Goal: Task Accomplishment & Management: Manage account settings

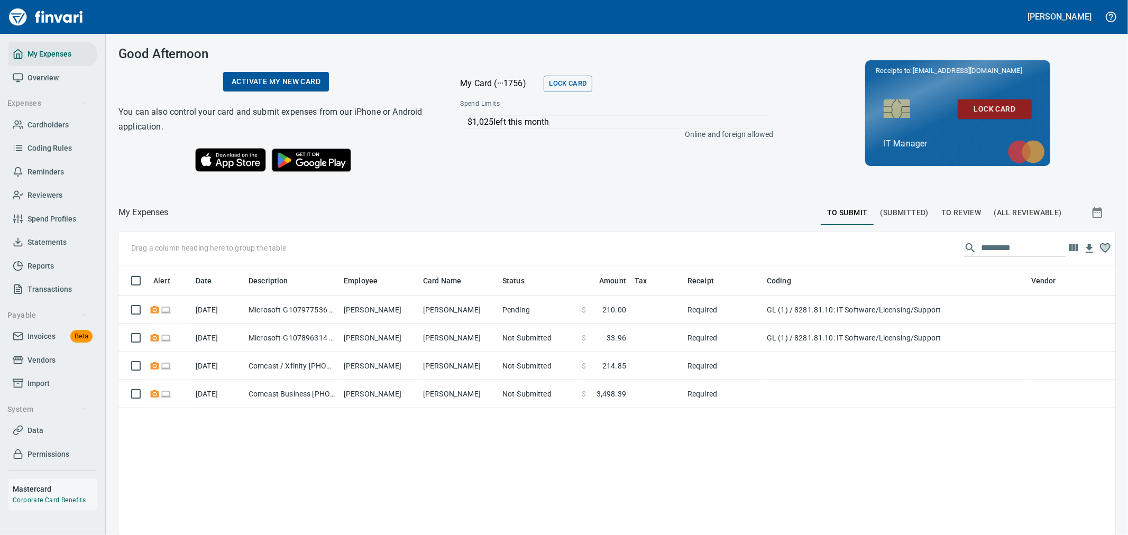
scroll to position [401, 979]
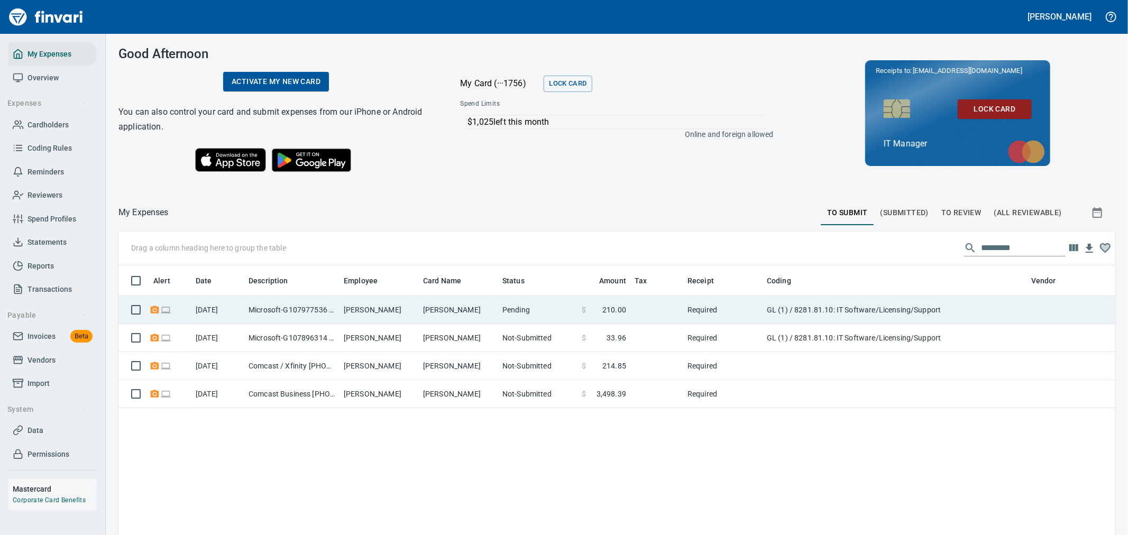
click at [769, 303] on td "GL (1) / 8281.81.10: IT Software/Licensing/Support" at bounding box center [894, 310] width 264 height 28
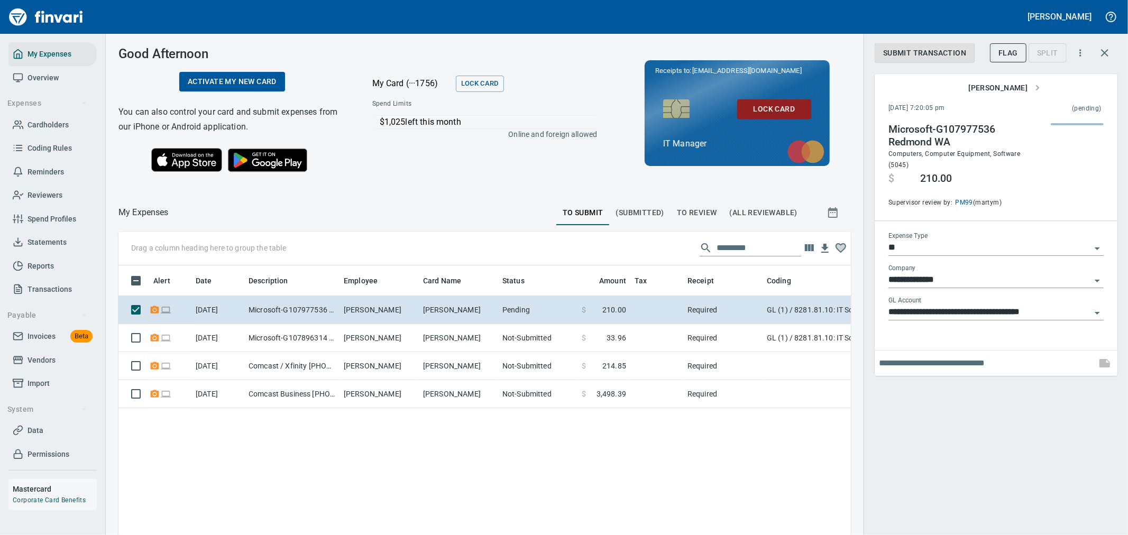
scroll to position [401, 715]
click at [932, 59] on span "Submit Transaction" at bounding box center [924, 53] width 83 height 13
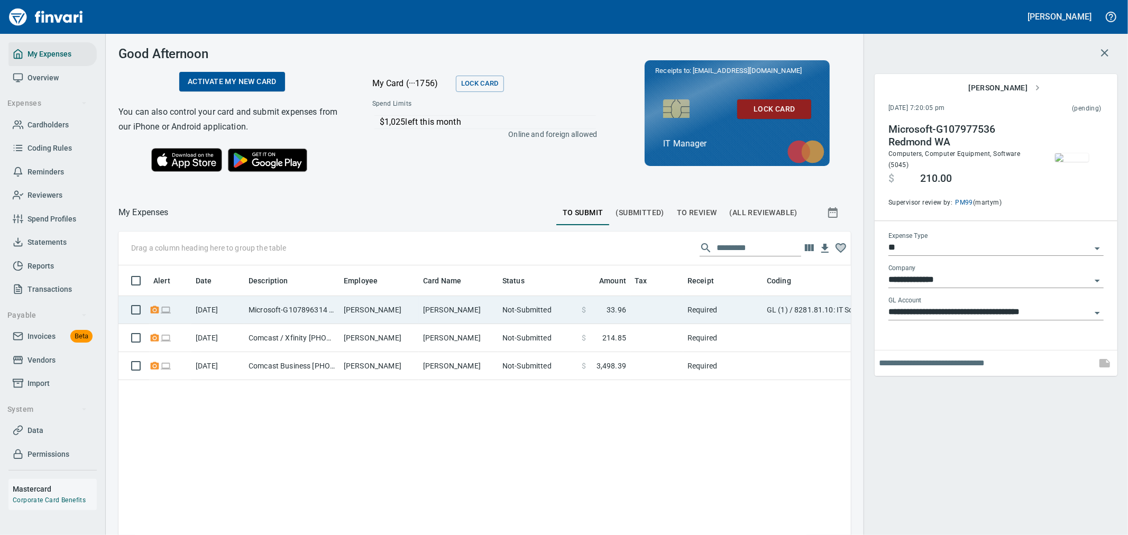
click at [414, 303] on td "[PERSON_NAME]" at bounding box center [378, 310] width 79 height 28
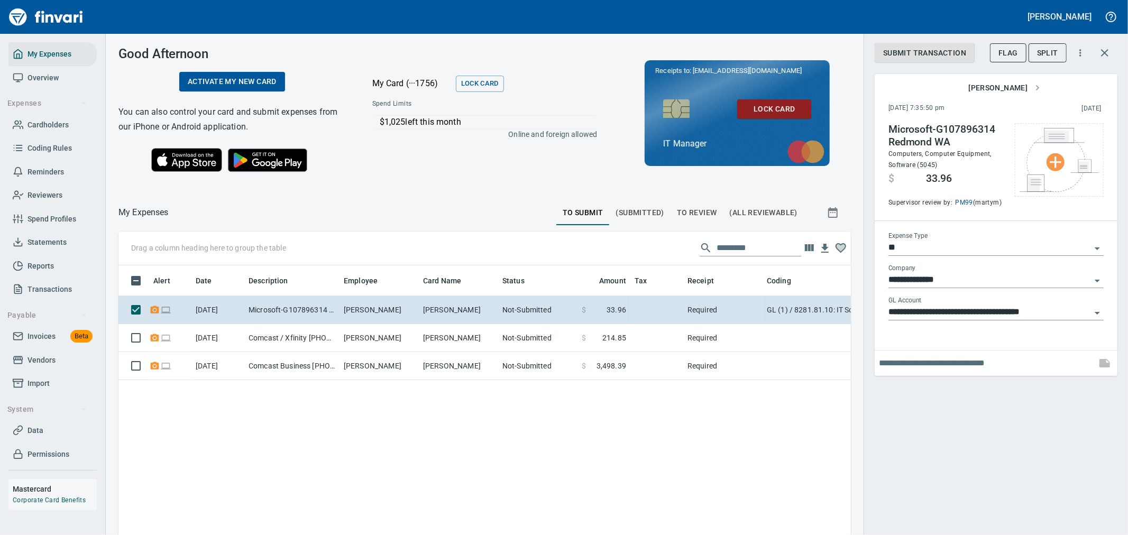
scroll to position [401, 715]
click at [904, 51] on span "Submit Transaction" at bounding box center [924, 53] width 83 height 13
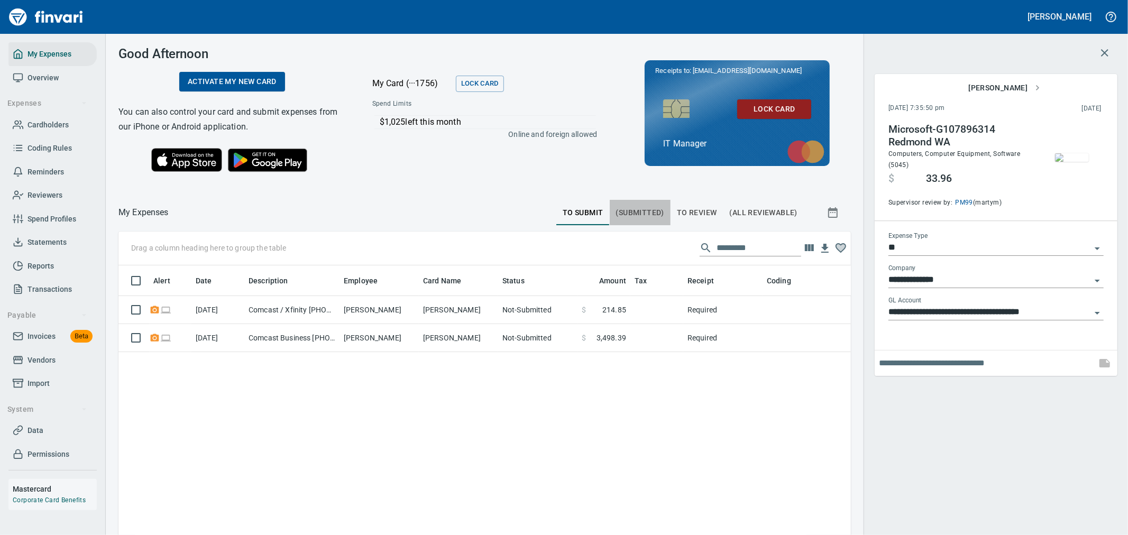
click at [647, 212] on span "(Submitted)" at bounding box center [640, 212] width 48 height 13
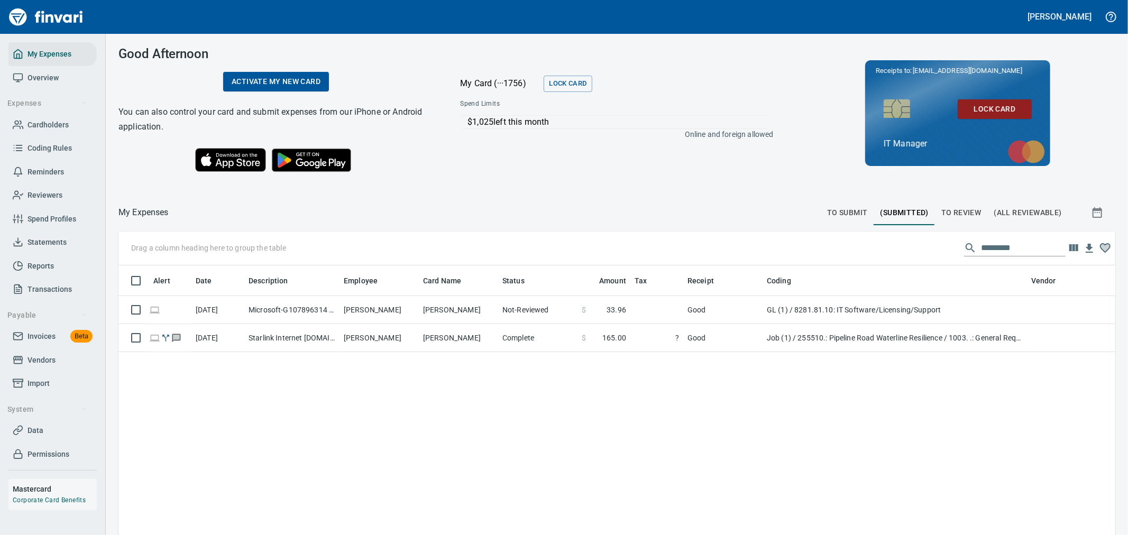
scroll to position [401, 979]
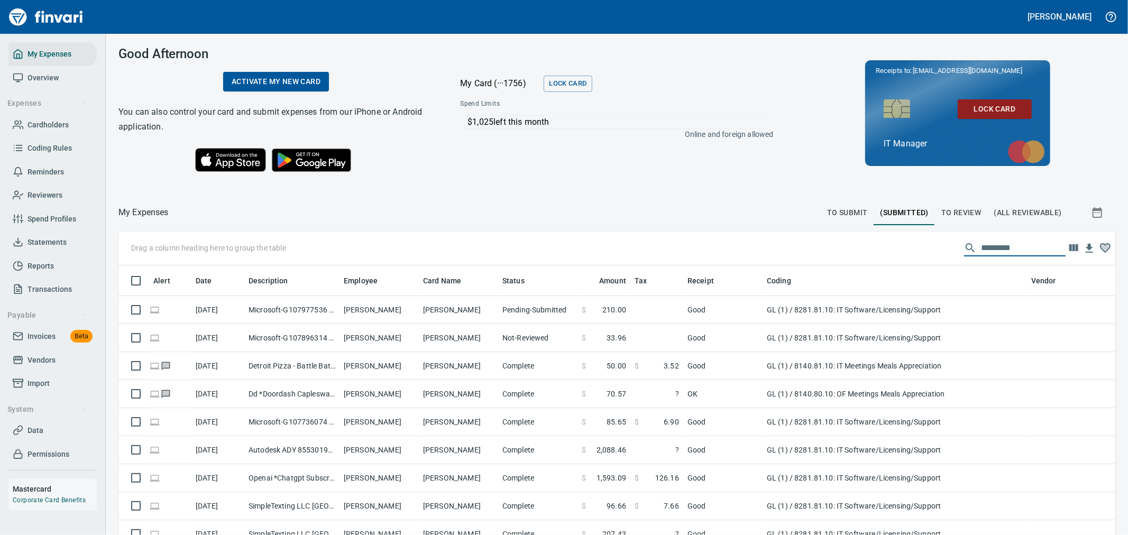
click at [985, 252] on input "text" at bounding box center [1023, 248] width 85 height 17
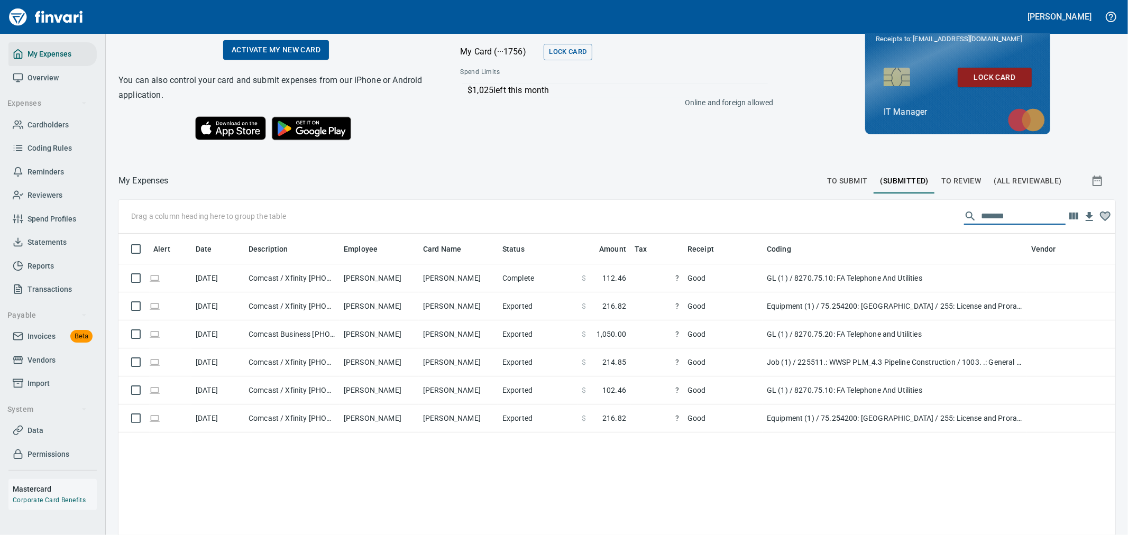
scroll to position [30, 0]
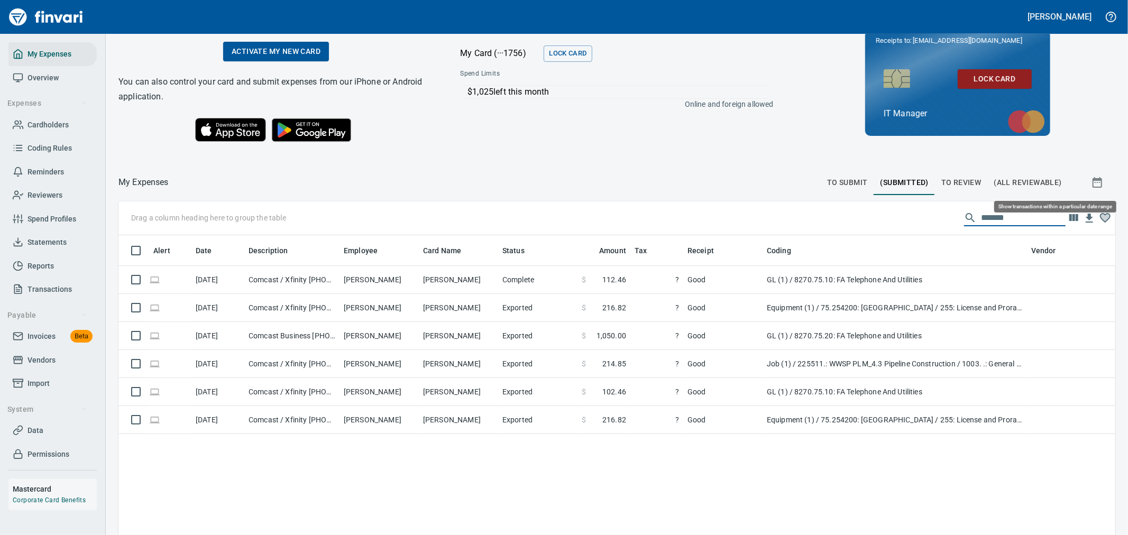
type input "*******"
click at [1092, 186] on icon "button" at bounding box center [1097, 182] width 10 height 11
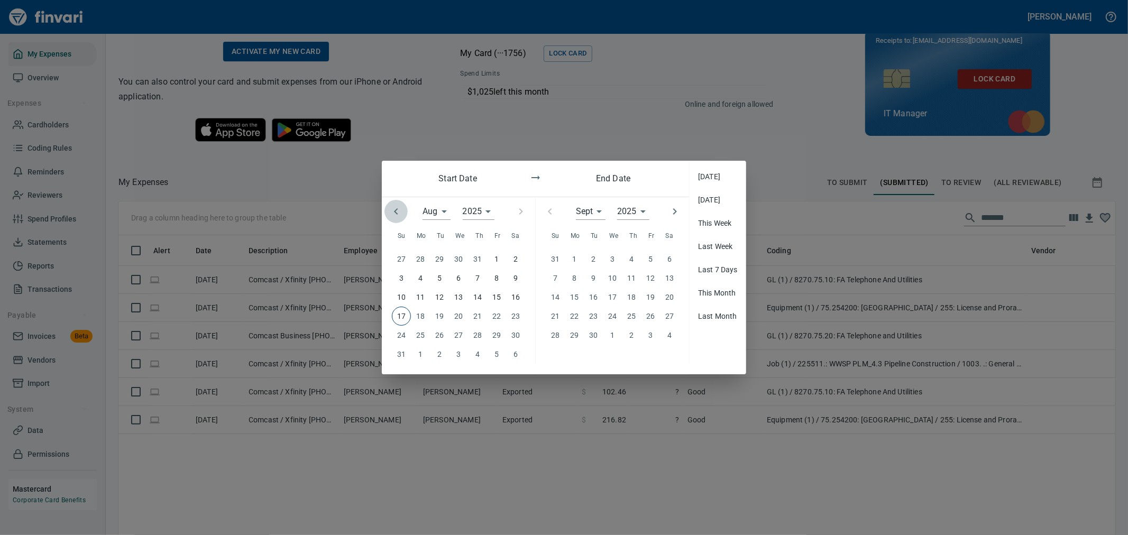
click at [395, 213] on icon "button" at bounding box center [396, 211] width 4 height 6
type input "*"
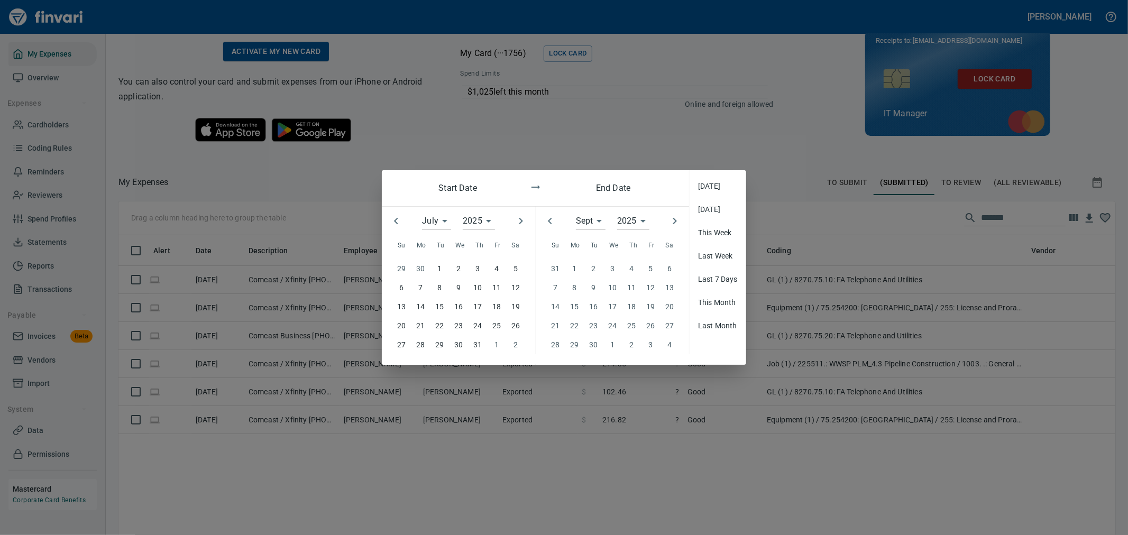
click at [441, 268] on p "1" at bounding box center [439, 269] width 4 height 12
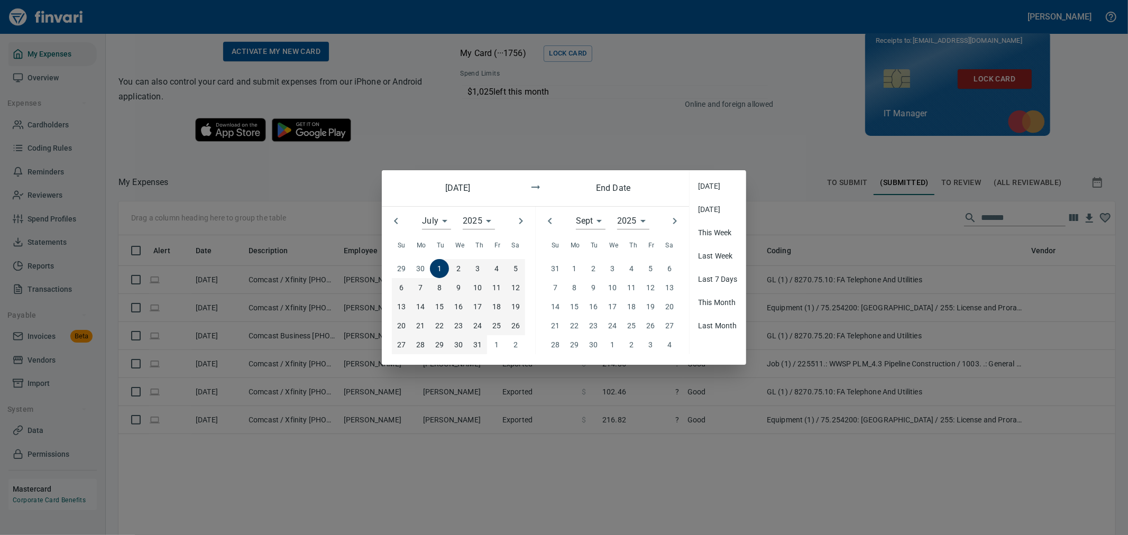
click at [473, 344] on p "31" at bounding box center [477, 345] width 8 height 12
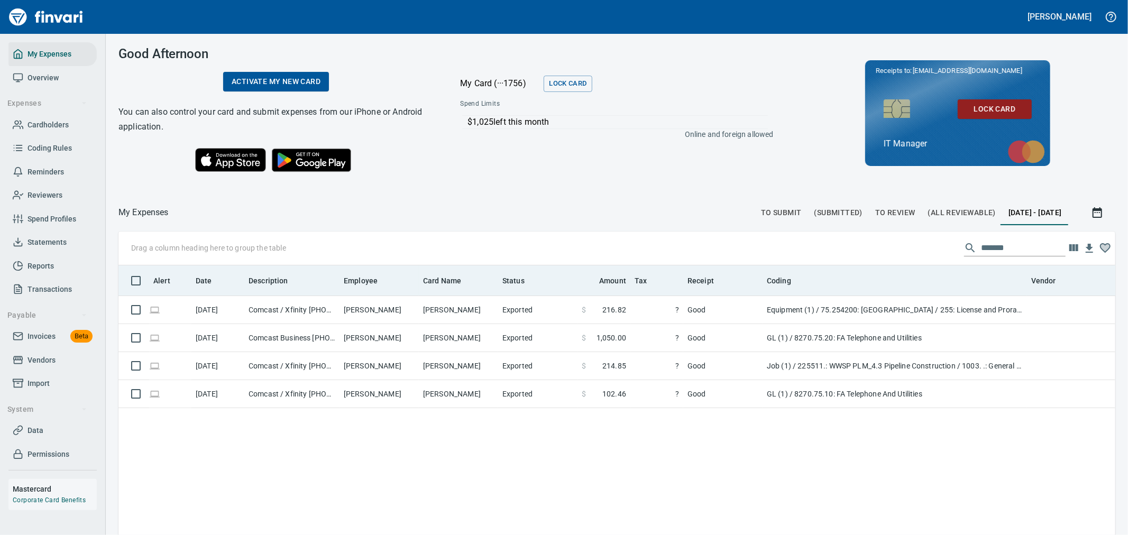
scroll to position [401, 979]
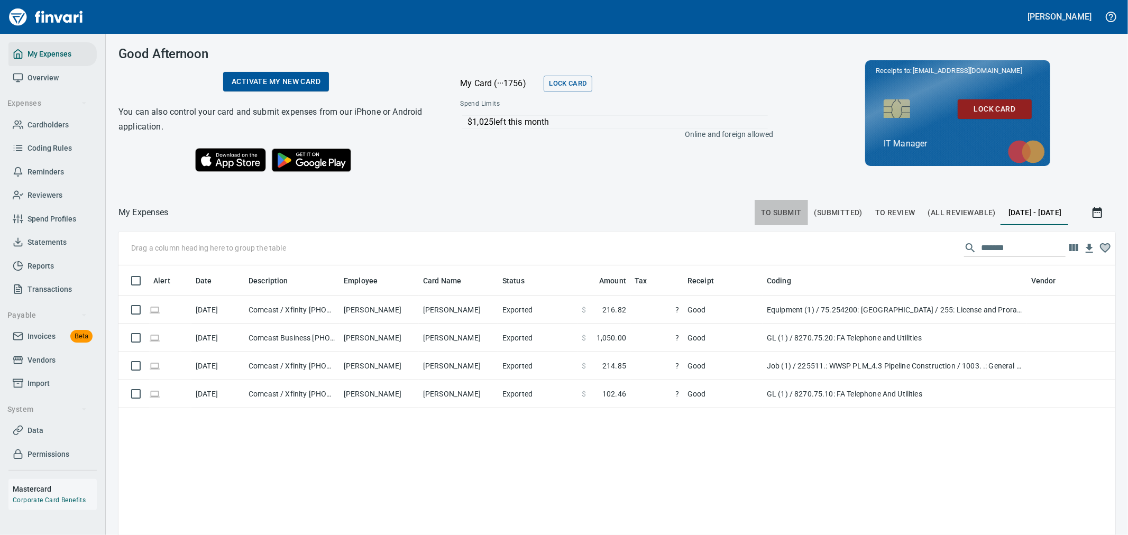
click at [761, 214] on span "To Submit" at bounding box center [781, 212] width 41 height 13
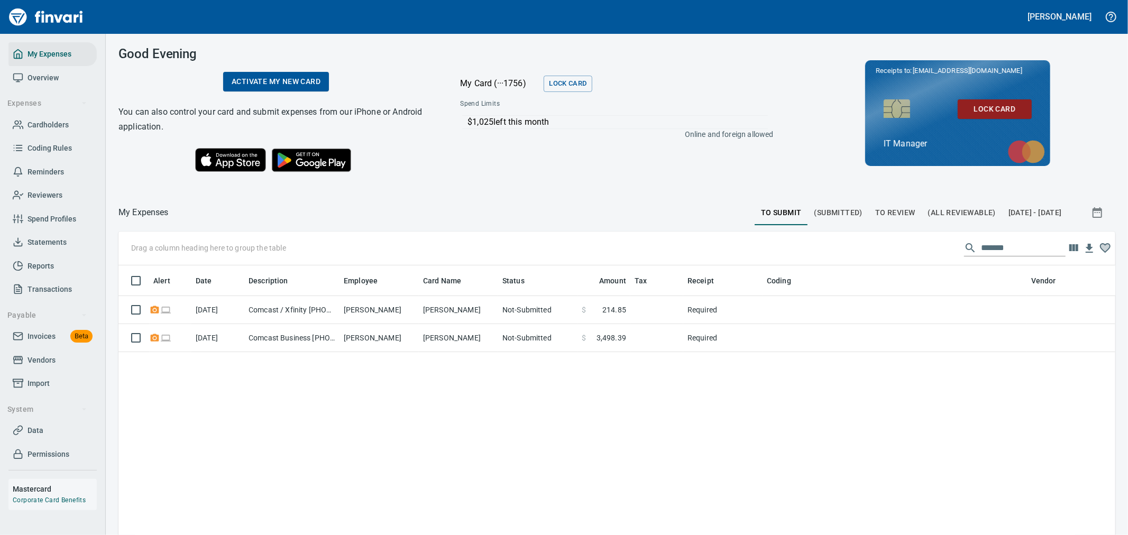
scroll to position [401, 979]
click at [814, 212] on span "(Submitted)" at bounding box center [838, 212] width 48 height 13
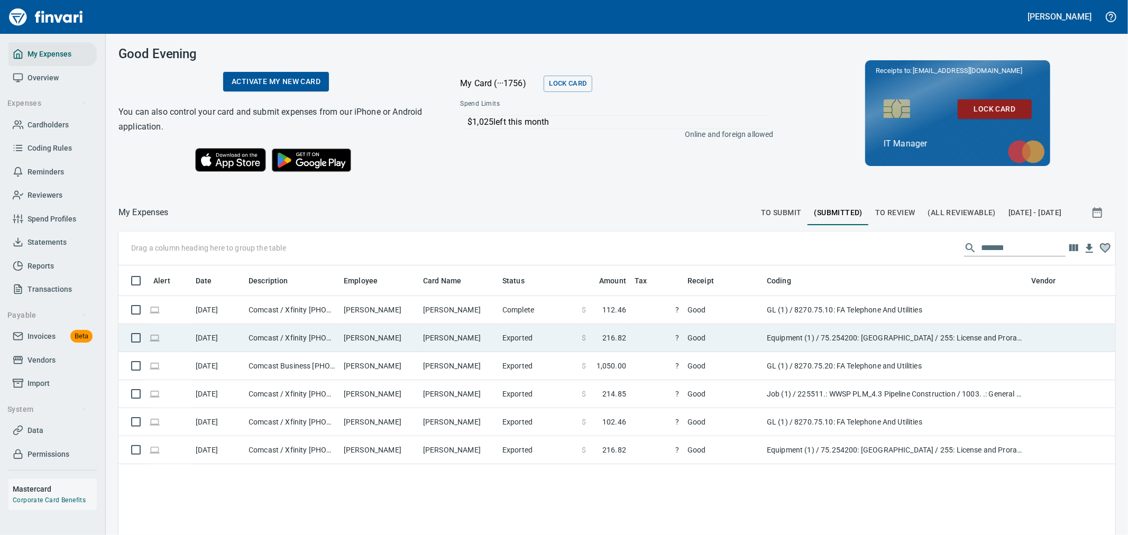
scroll to position [59, 0]
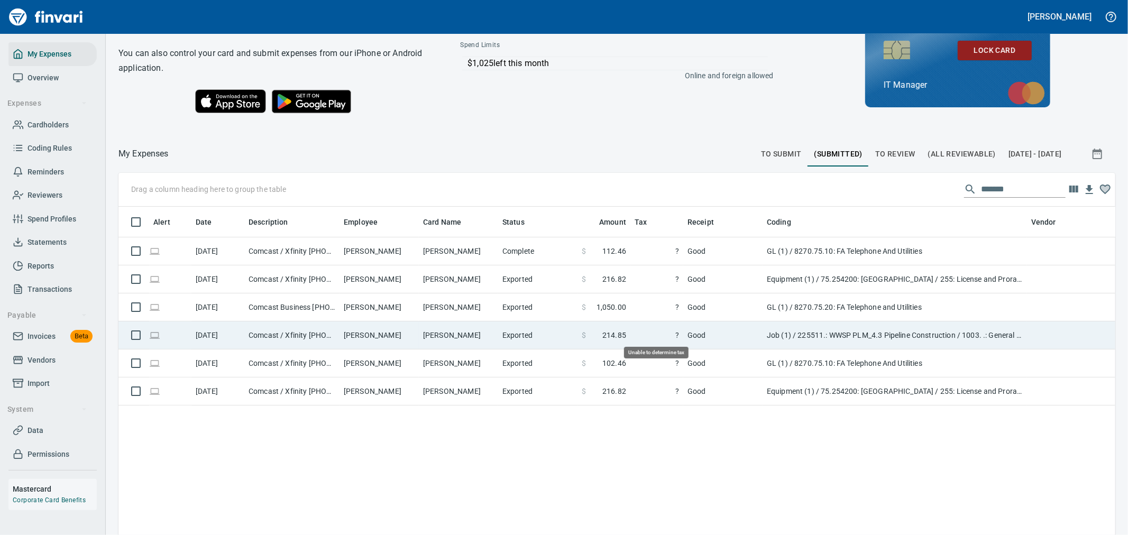
click at [668, 337] on span "?" at bounding box center [656, 335] width 44 height 11
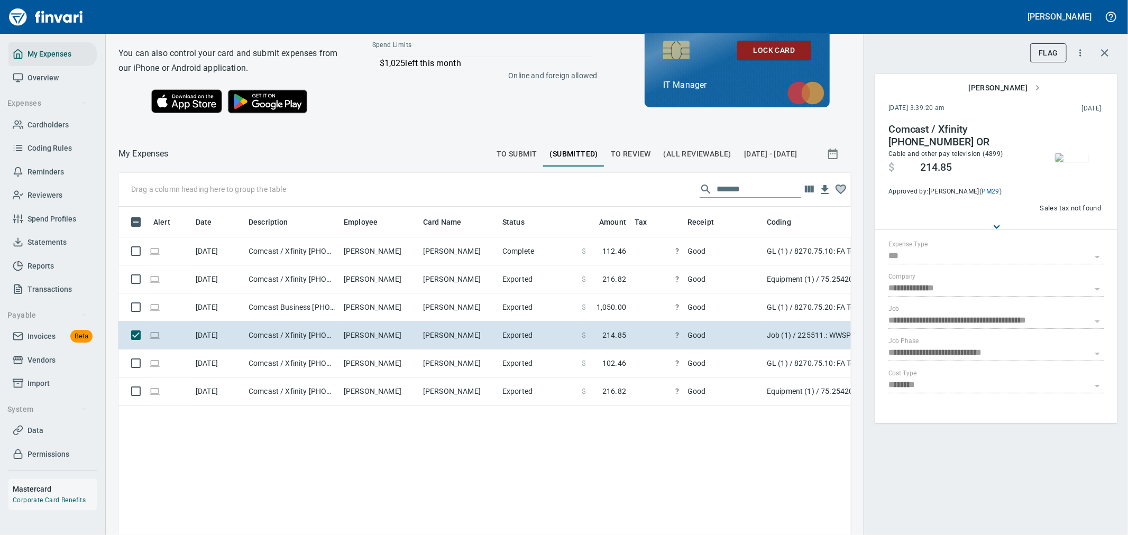
scroll to position [401, 715]
click at [1060, 162] on img "button" at bounding box center [1072, 157] width 34 height 8
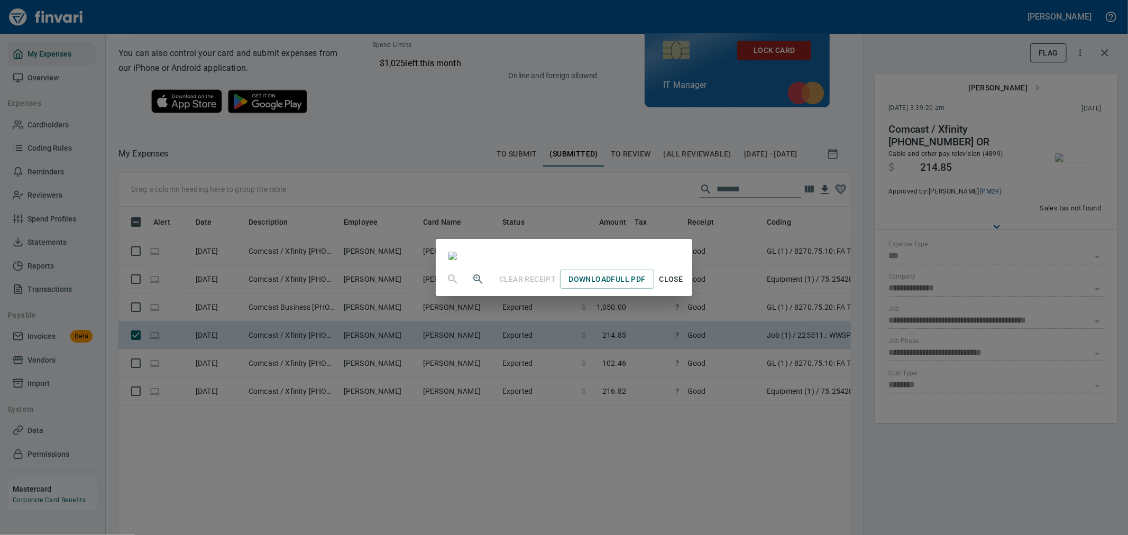
click at [850, 193] on div "Clear Receipt Download Full PDF Close" at bounding box center [564, 267] width 1128 height 535
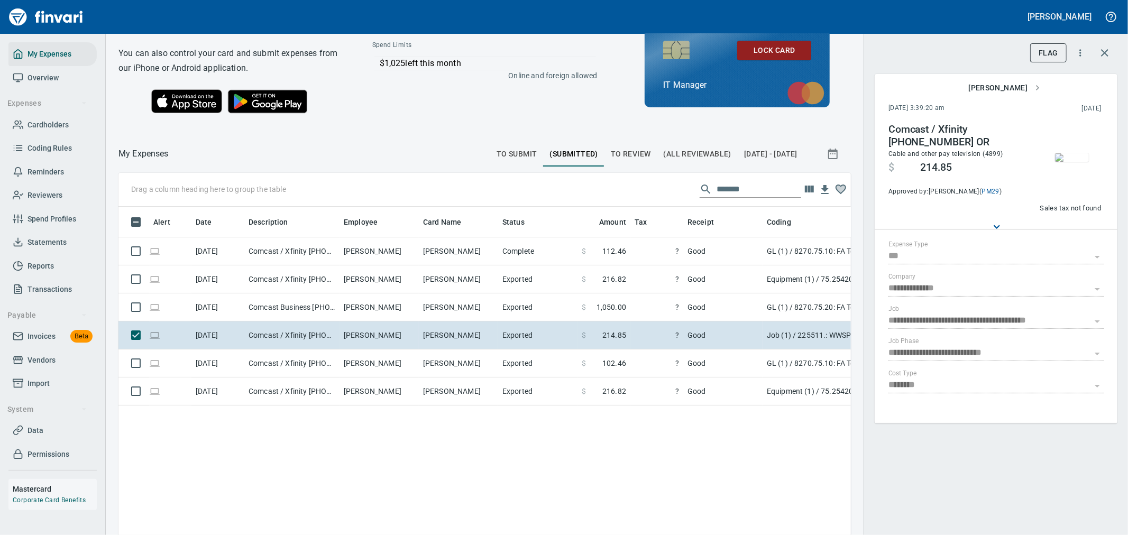
click at [496, 156] on span "To Submit" at bounding box center [516, 154] width 41 height 13
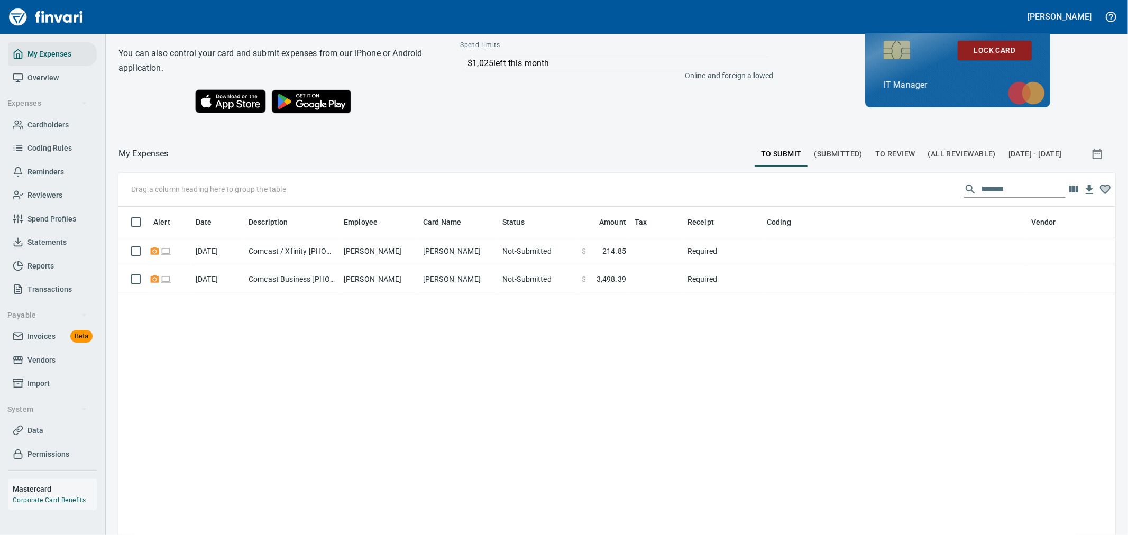
scroll to position [401, 979]
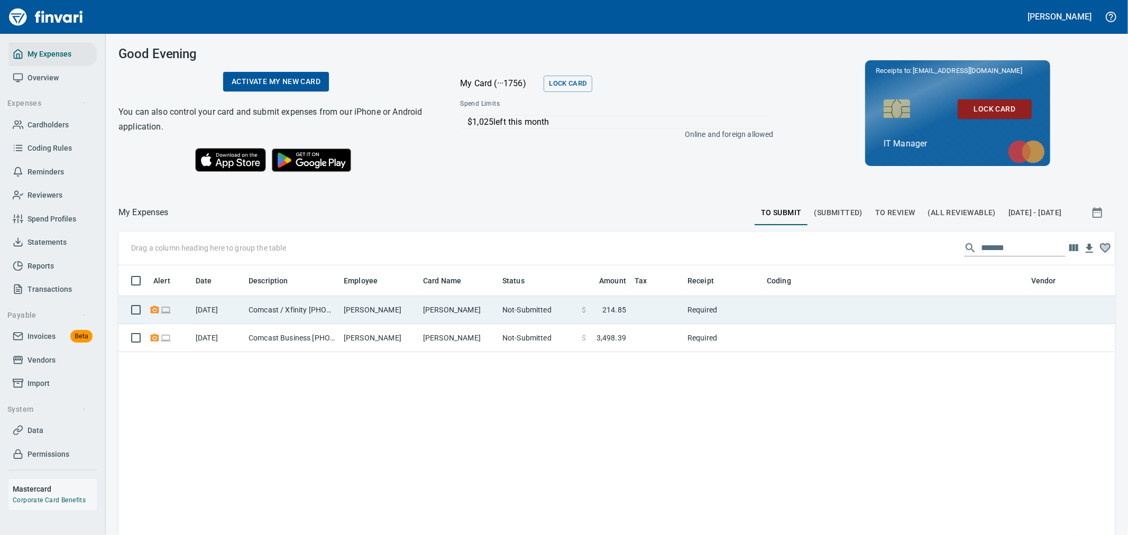
click at [691, 309] on td "Required" at bounding box center [722, 310] width 79 height 28
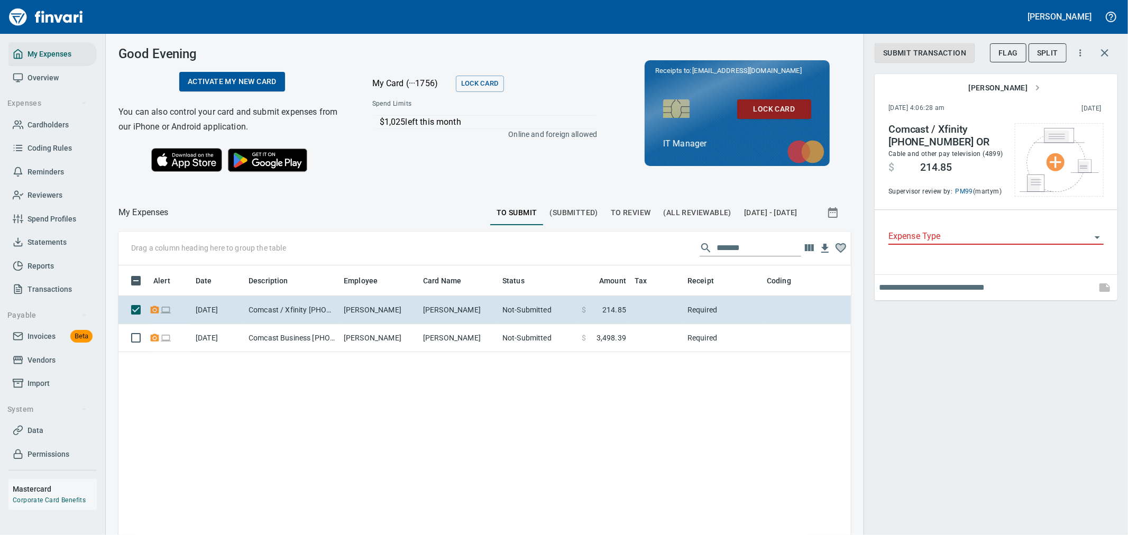
scroll to position [401, 715]
click at [960, 240] on input "Expense Type" at bounding box center [989, 236] width 203 height 15
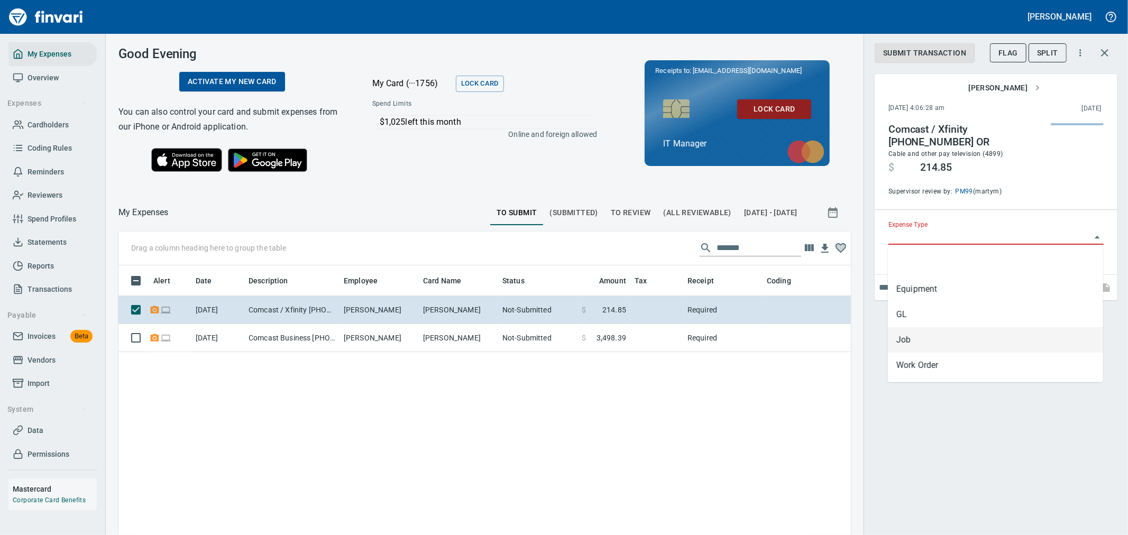
click at [924, 335] on li "Job" at bounding box center [995, 339] width 215 height 25
type input "***"
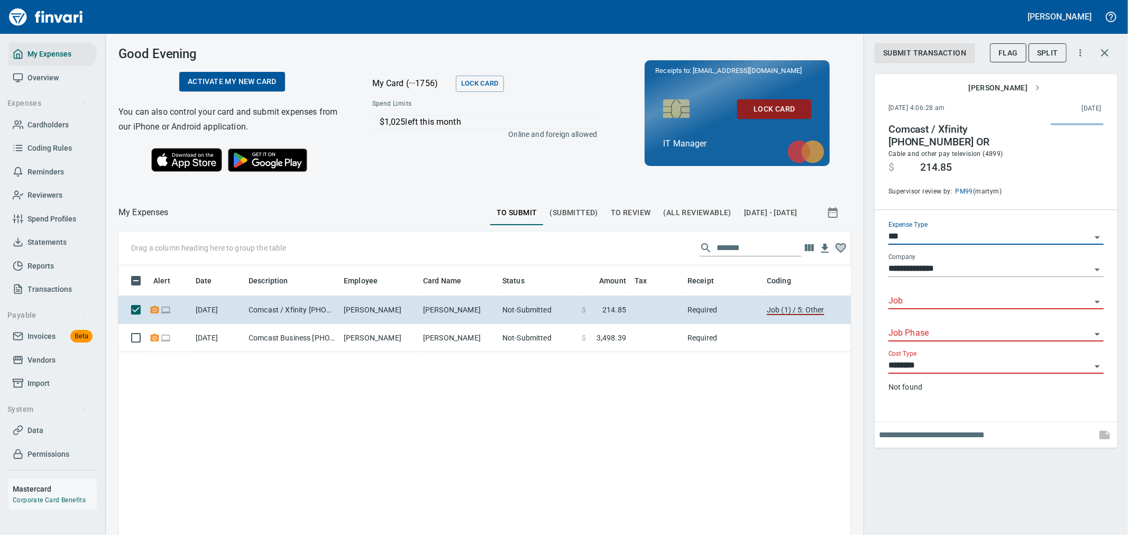
click at [550, 206] on span "(Submitted)" at bounding box center [574, 212] width 48 height 13
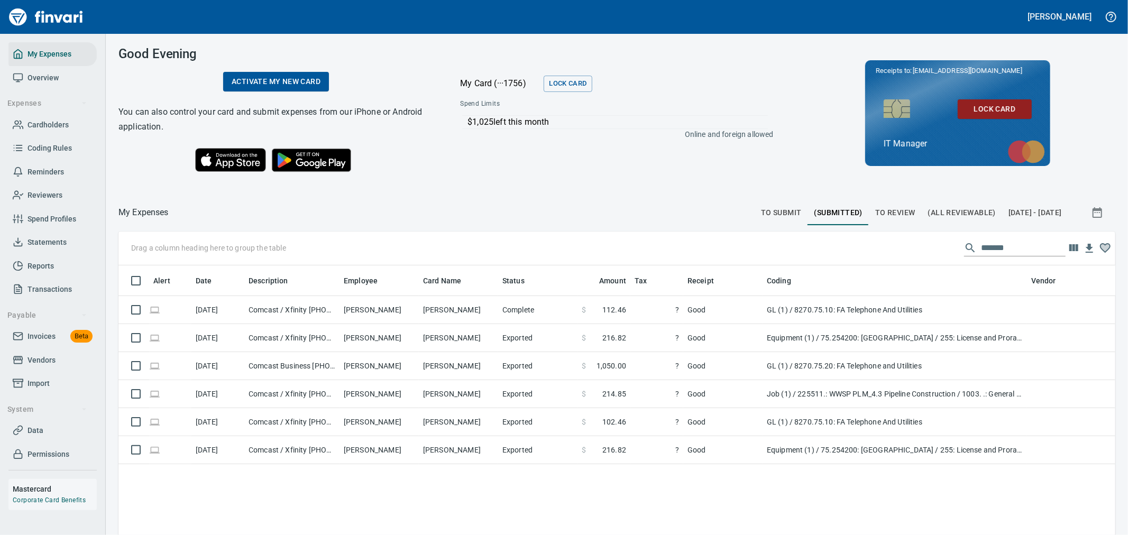
scroll to position [401, 979]
click at [761, 218] on span "To Submit" at bounding box center [781, 212] width 41 height 13
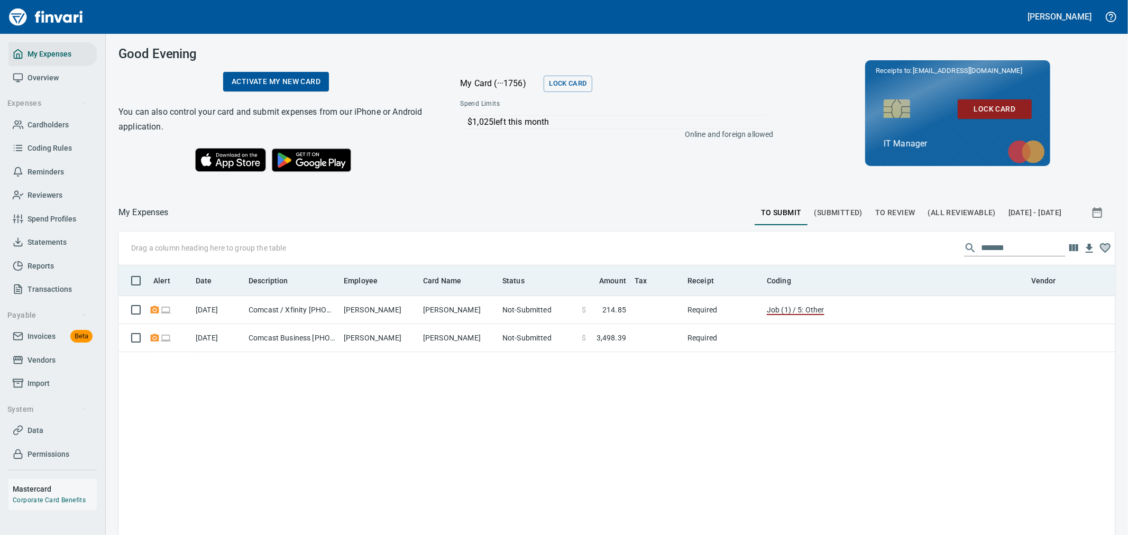
scroll to position [401, 979]
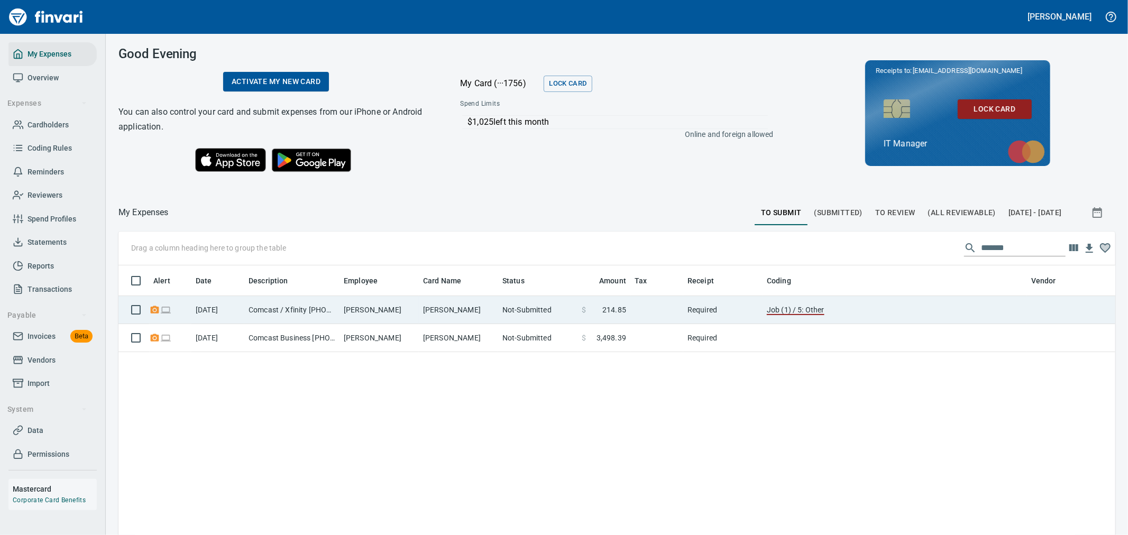
click at [900, 317] on td "Job (1) / 5: Other" at bounding box center [894, 310] width 264 height 28
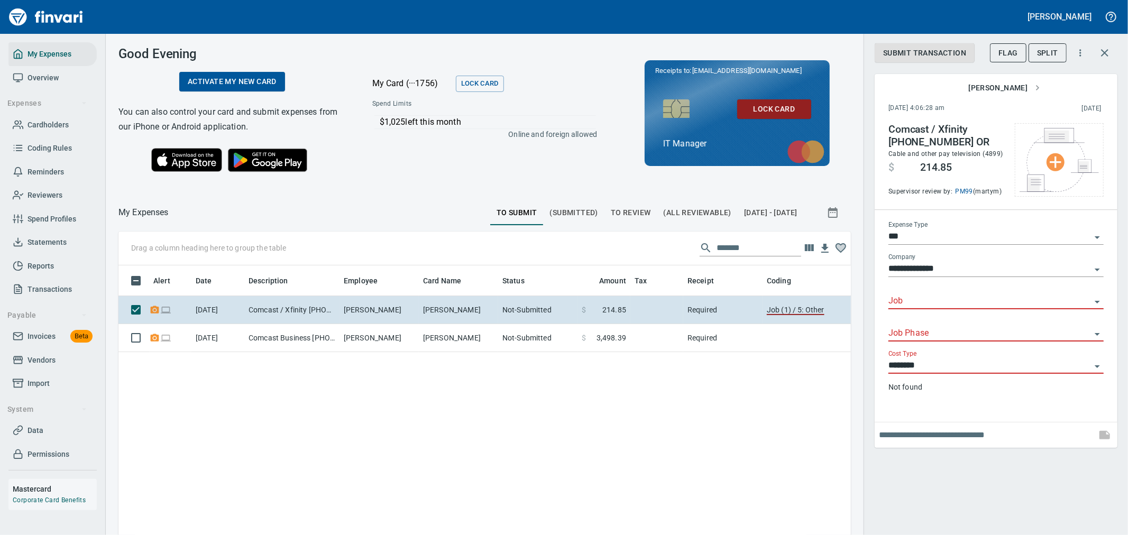
click at [963, 296] on input "Job" at bounding box center [989, 301] width 203 height 15
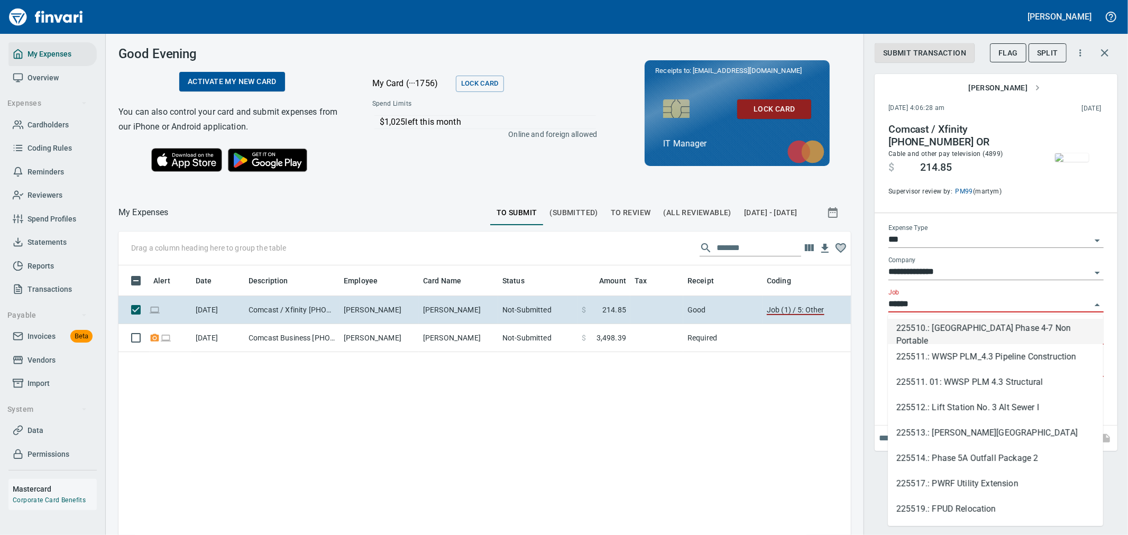
scroll to position [401, 715]
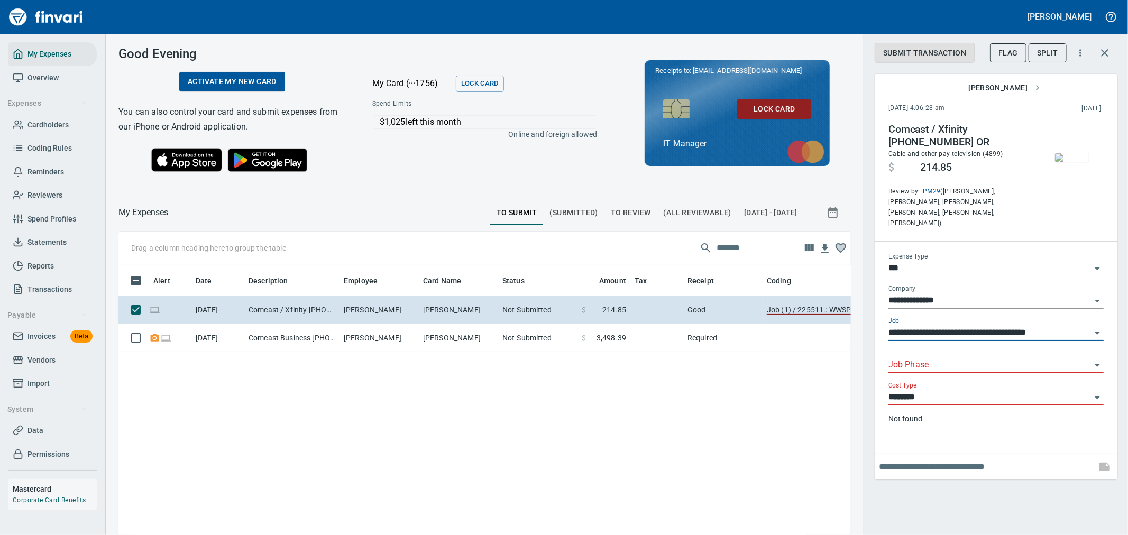
type input "**********"
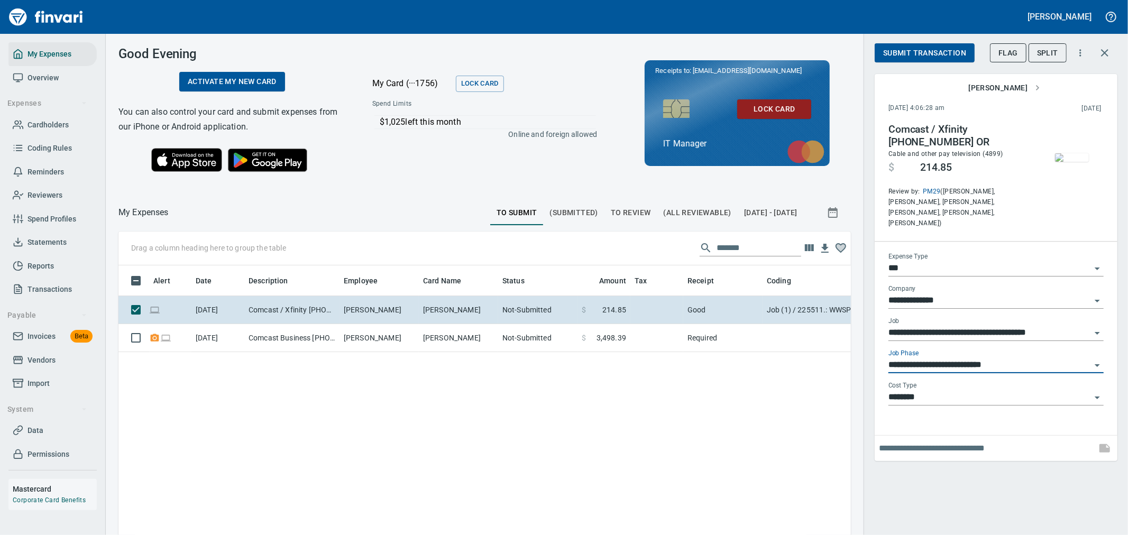
type input "**********"
click at [932, 57] on span "Submit Transaction" at bounding box center [924, 53] width 83 height 13
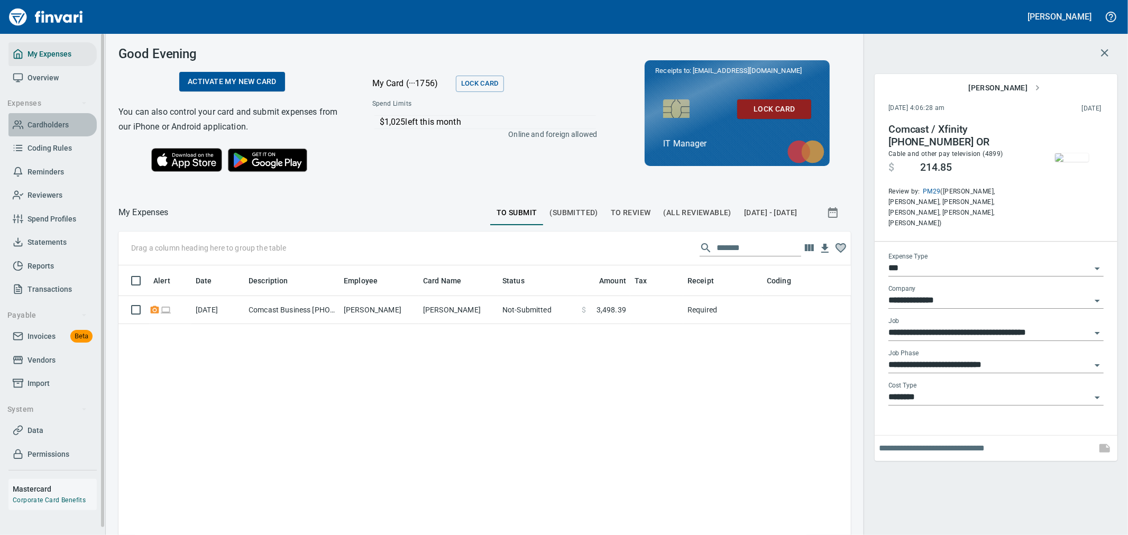
click at [57, 126] on span "Cardholders" at bounding box center [47, 124] width 41 height 13
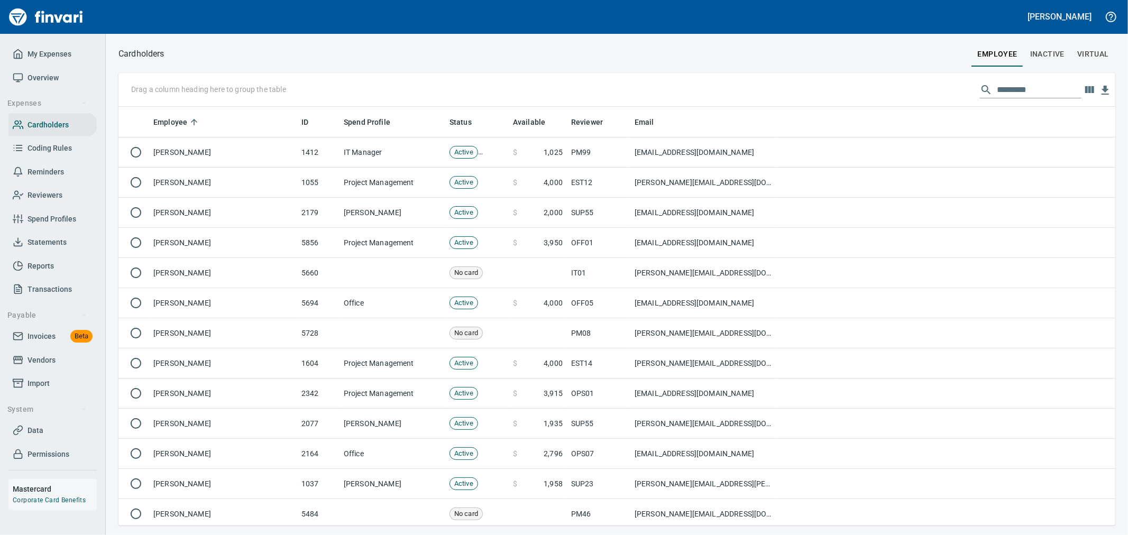
scroll to position [410, 979]
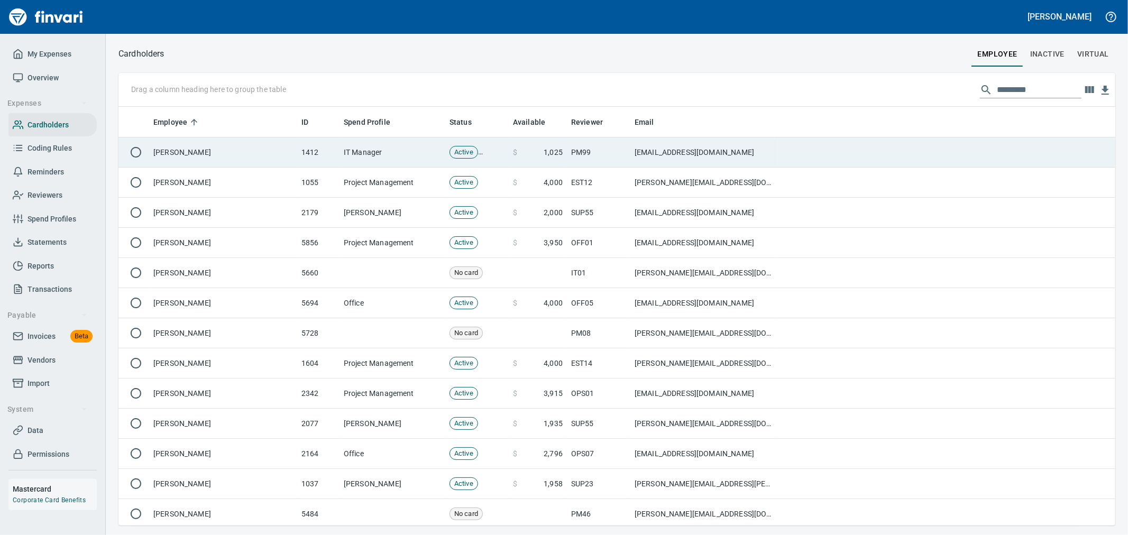
click at [760, 145] on td "[EMAIL_ADDRESS][DOMAIN_NAME]" at bounding box center [704, 152] width 148 height 30
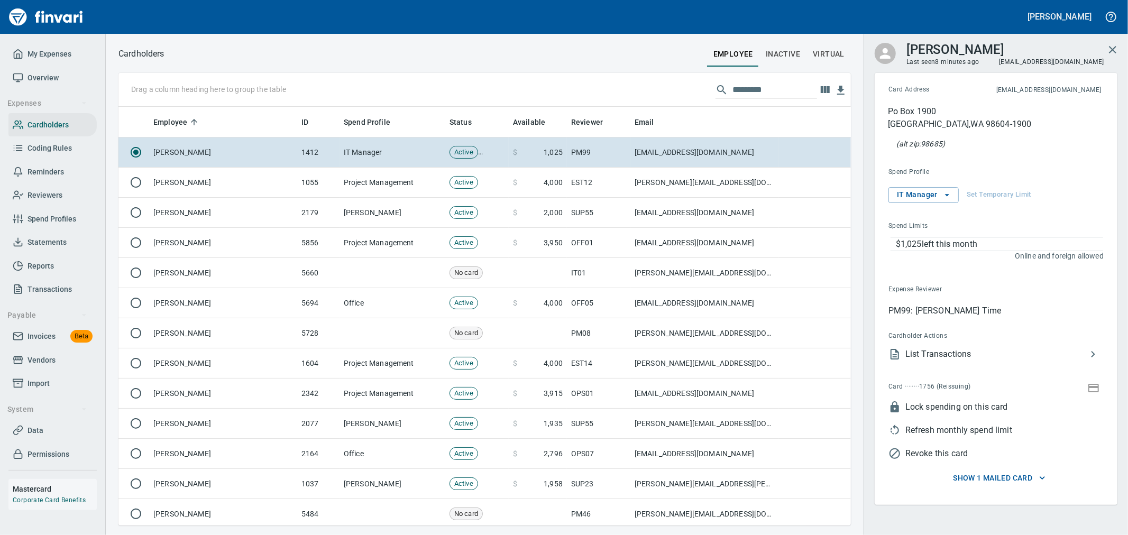
scroll to position [410, 715]
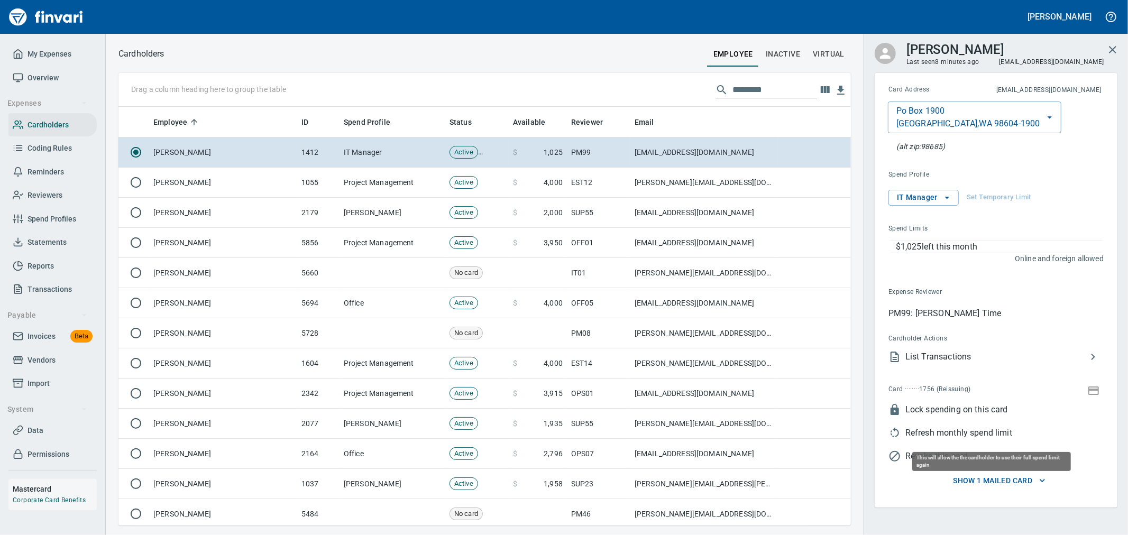
click at [950, 431] on span "Refresh monthly spend limit" at bounding box center [1004, 433] width 198 height 13
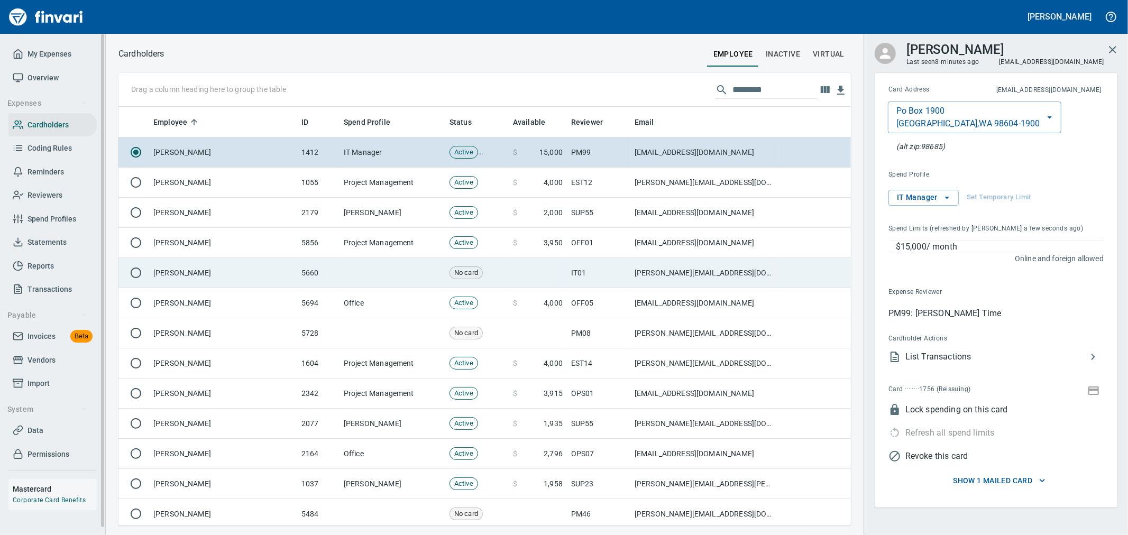
click at [58, 42] on link "My Expenses" at bounding box center [52, 54] width 88 height 24
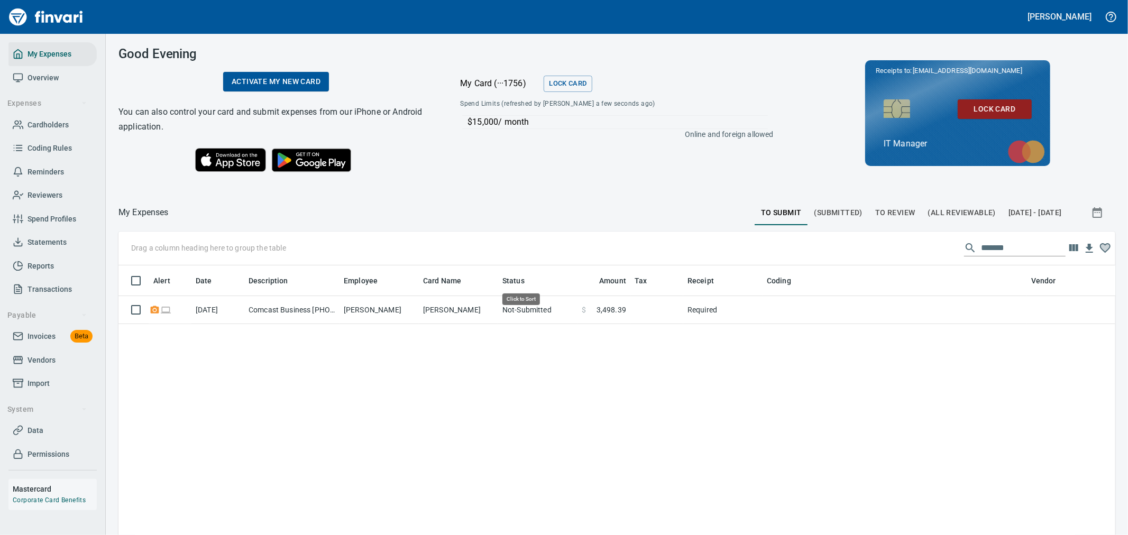
scroll to position [401, 979]
click at [928, 206] on span "(All Reviewable)" at bounding box center [962, 212] width 68 height 13
click at [875, 215] on span "To Review" at bounding box center [895, 212] width 40 height 13
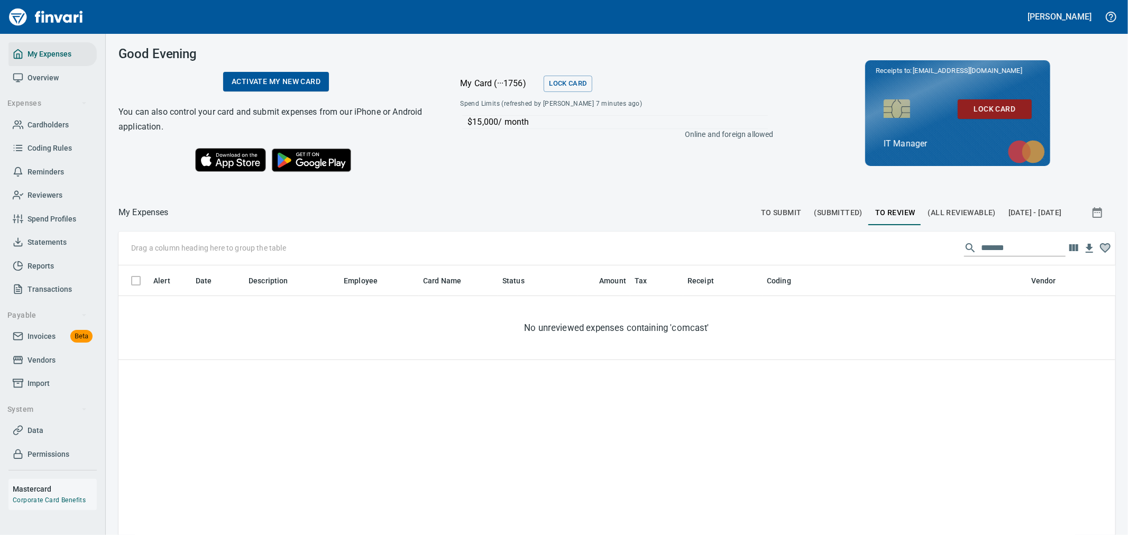
scroll to position [401, 979]
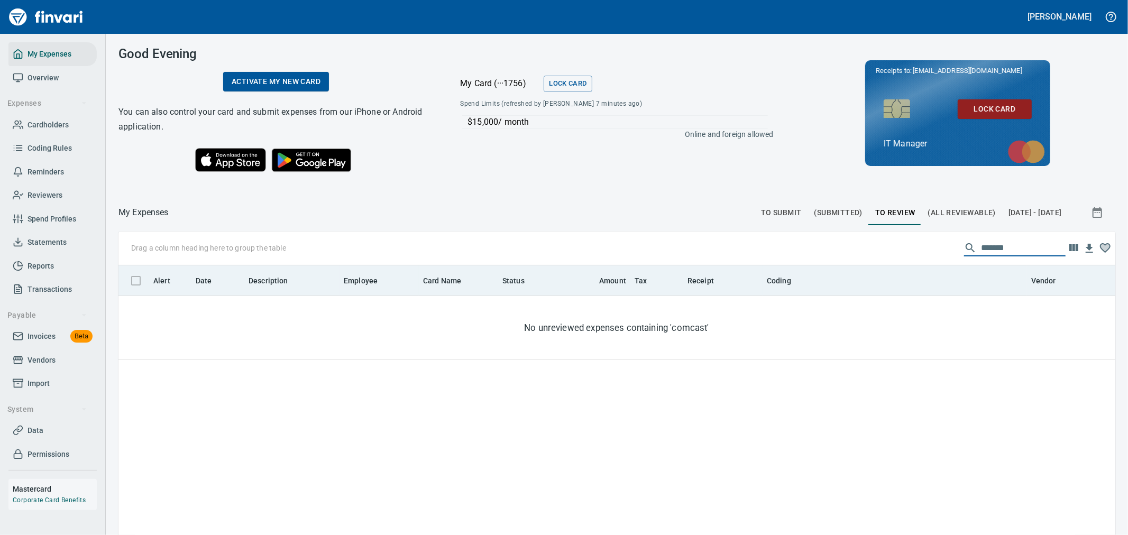
drag, startPoint x: 1016, startPoint y: 245, endPoint x: 816, endPoint y: 271, distance: 201.5
click at [829, 271] on div "Drag a column heading here to group the table ******* Alert Date Description Em…" at bounding box center [616, 458] width 997 height 453
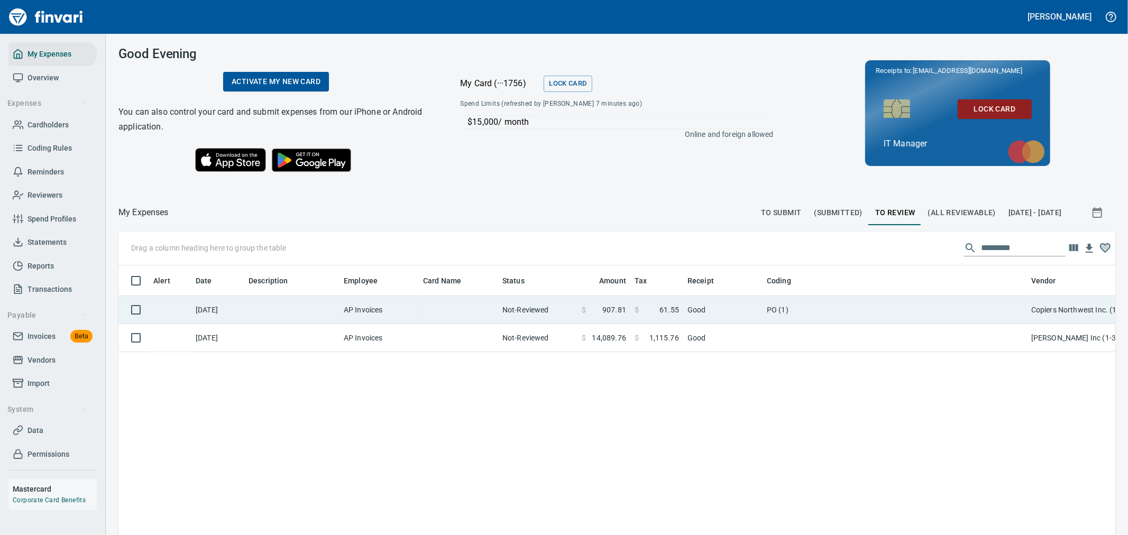
click at [545, 304] on td "Not-Reviewed" at bounding box center [537, 310] width 79 height 28
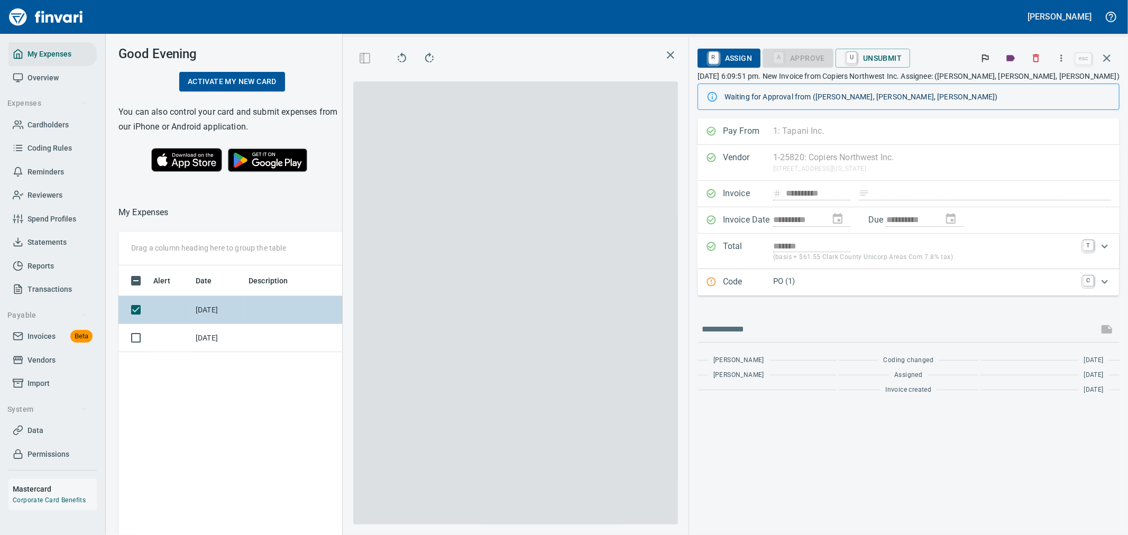
scroll to position [401, 715]
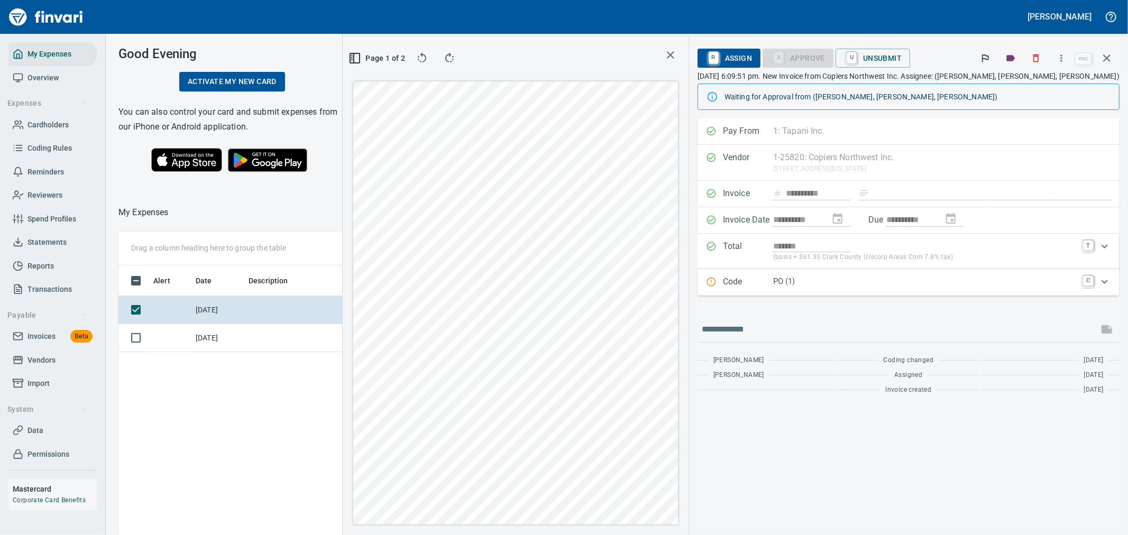
click at [863, 282] on p "PO (1)" at bounding box center [924, 281] width 303 height 12
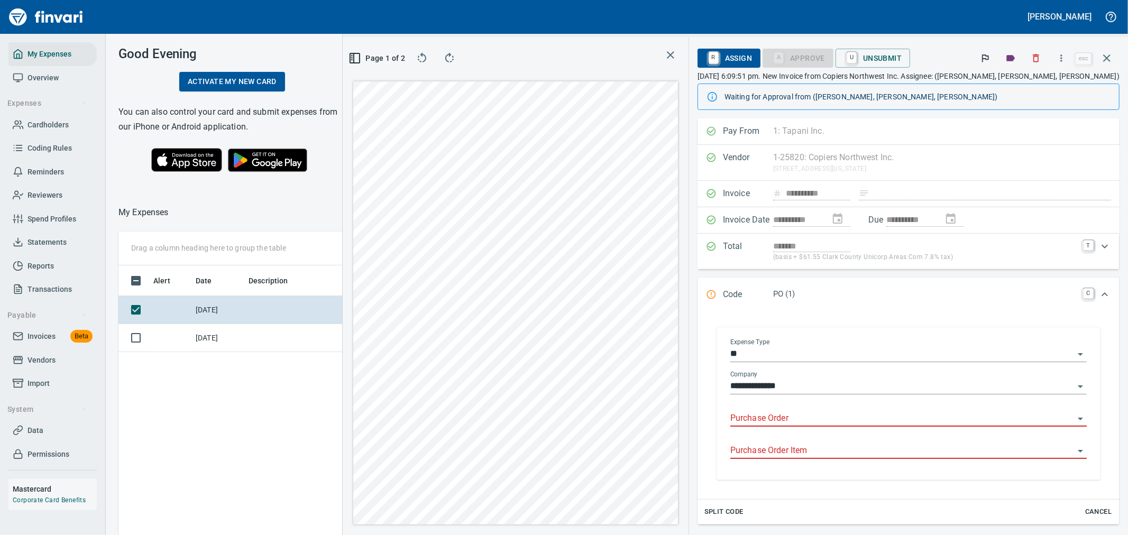
click at [808, 360] on input "**" at bounding box center [902, 354] width 344 height 15
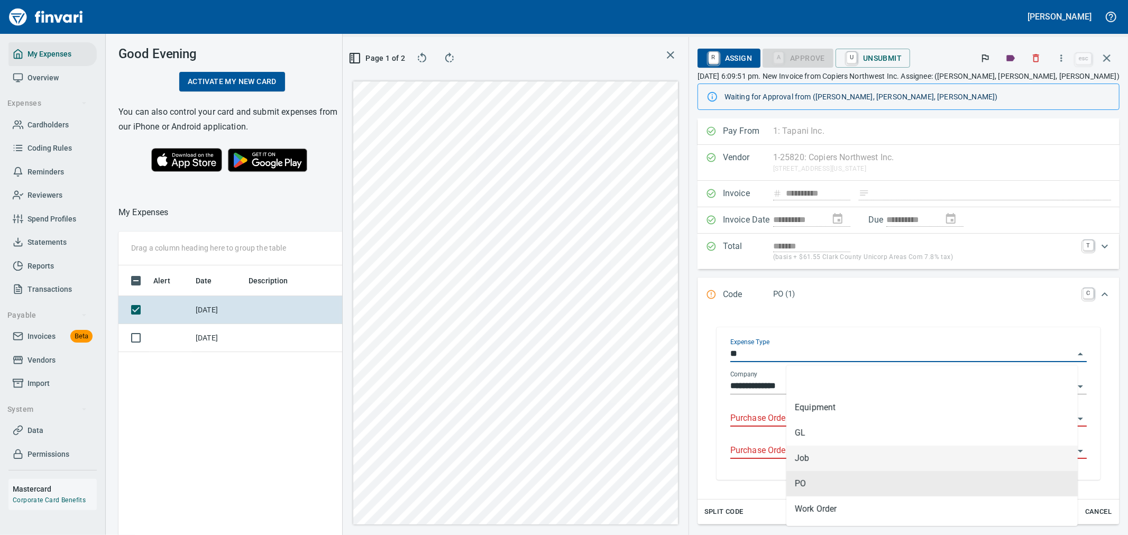
click at [813, 433] on li "GL" at bounding box center [931, 432] width 291 height 25
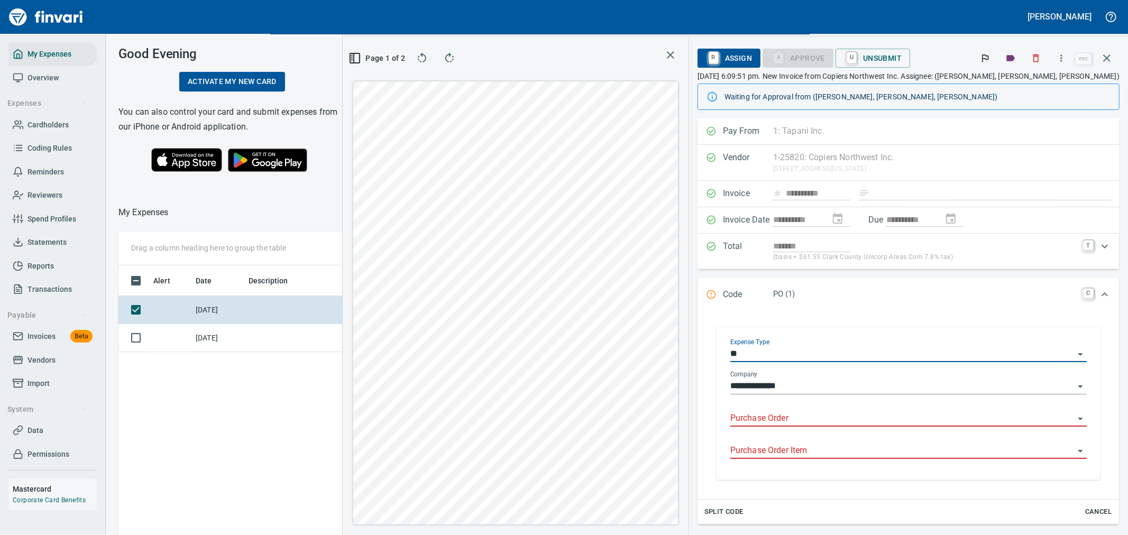
type input "**"
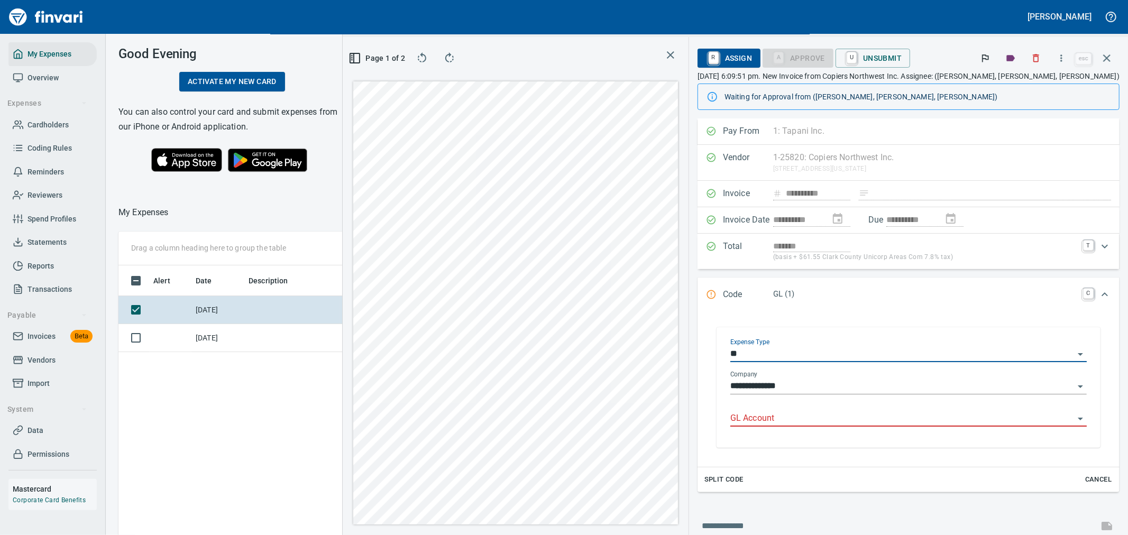
click at [847, 424] on input "GL Account" at bounding box center [902, 418] width 344 height 15
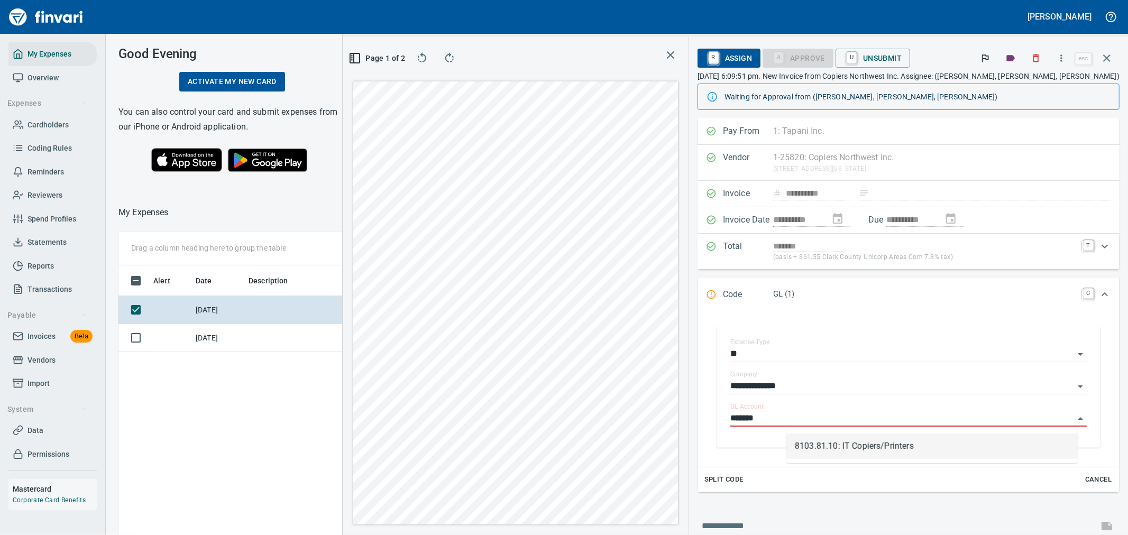
click at [861, 442] on li "8103.81.10: IT Copiers/Printers" at bounding box center [931, 446] width 291 height 25
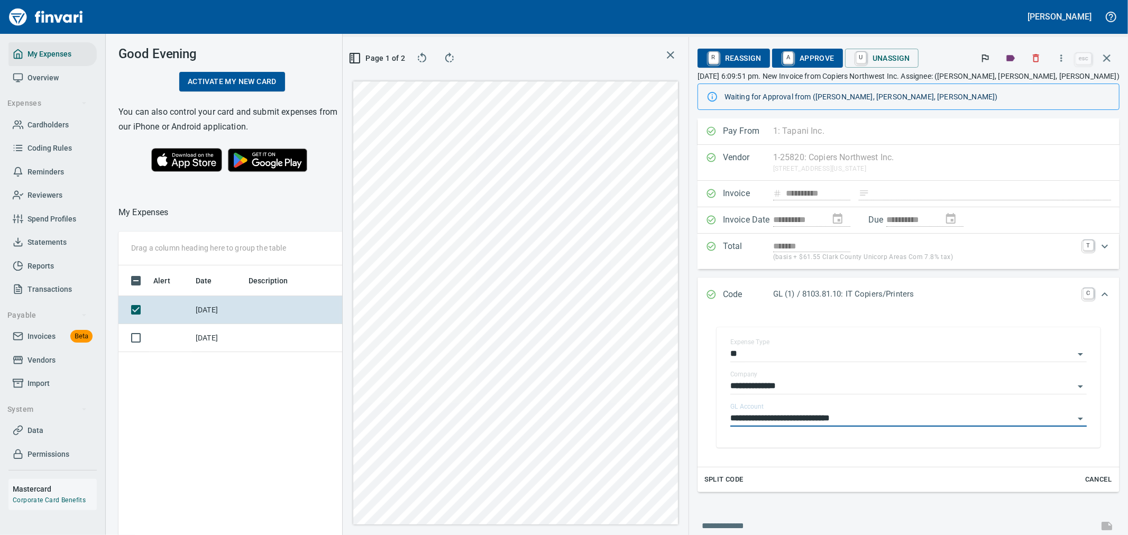
type input "**********"
click at [834, 59] on span "A Approve" at bounding box center [807, 58] width 54 height 18
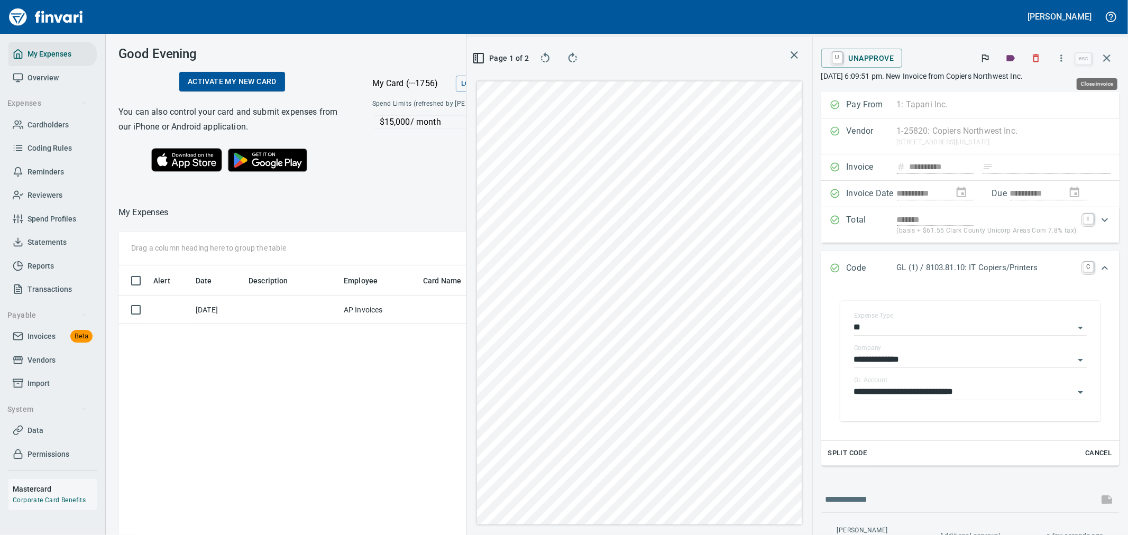
click at [1109, 52] on icon "button" at bounding box center [1106, 58] width 13 height 13
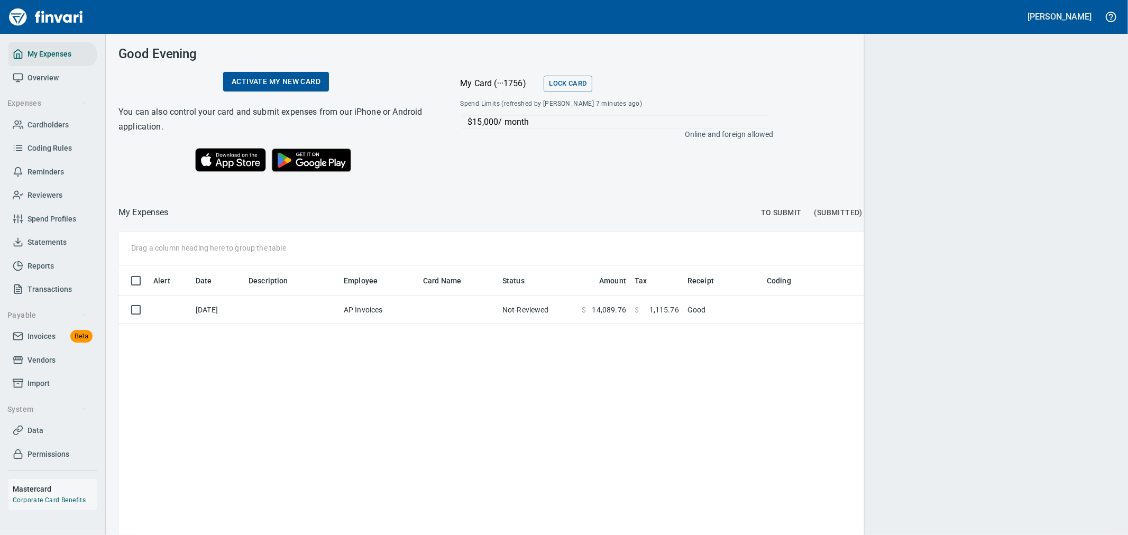
scroll to position [1, 1]
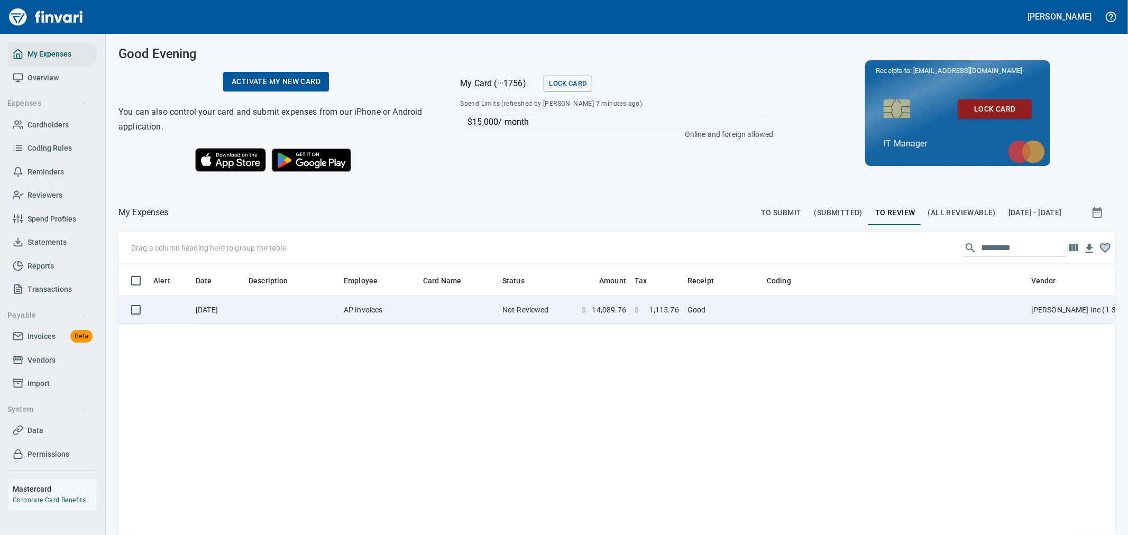
click at [550, 316] on td "Not-Reviewed" at bounding box center [537, 310] width 79 height 28
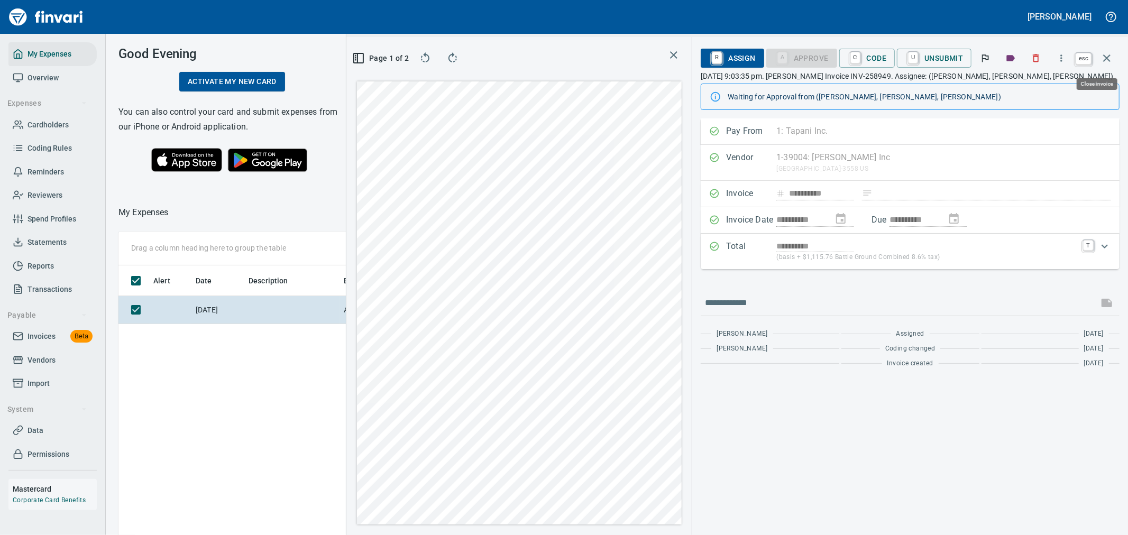
scroll to position [401, 715]
click at [1110, 59] on icon "button" at bounding box center [1106, 58] width 13 height 13
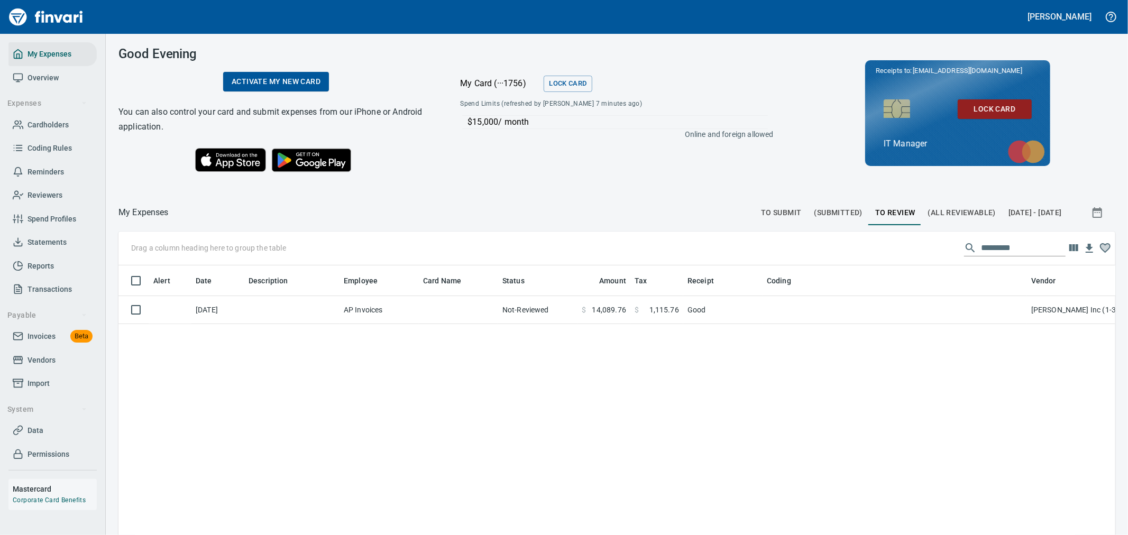
scroll to position [401, 977]
click at [755, 205] on button "To Submit" at bounding box center [781, 212] width 53 height 25
